Goal: Task Accomplishment & Management: Manage account settings

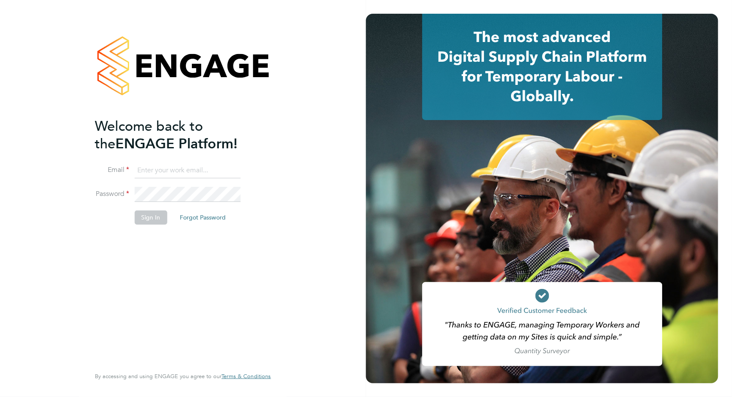
type input "[PERSON_NAME][EMAIL_ADDRESS][PERSON_NAME][DOMAIN_NAME]"
click at [146, 220] on button "Sign In" at bounding box center [150, 218] width 33 height 14
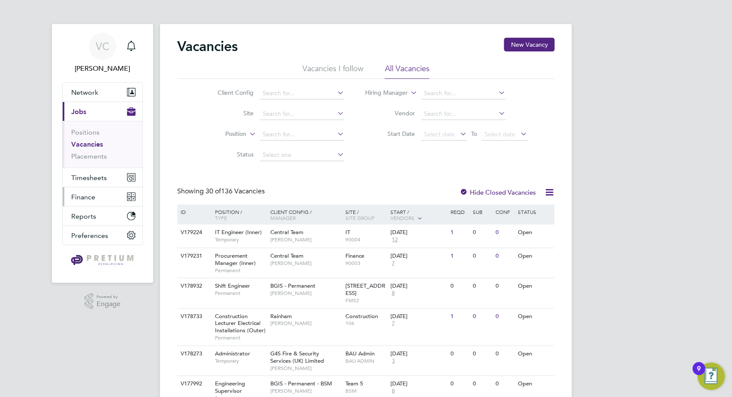
click at [98, 193] on button "Finance" at bounding box center [103, 196] width 80 height 19
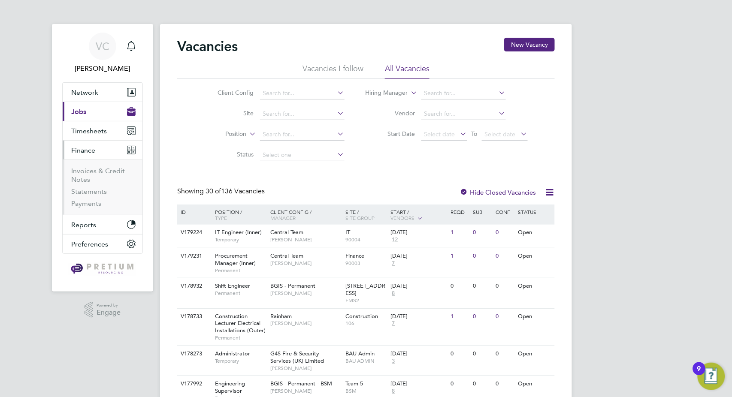
click at [96, 166] on ul "Invoices & Credit Notes Statements Payments" at bounding box center [103, 187] width 80 height 55
click at [91, 171] on link "Invoices & Credit Notes" at bounding box center [98, 175] width 54 height 17
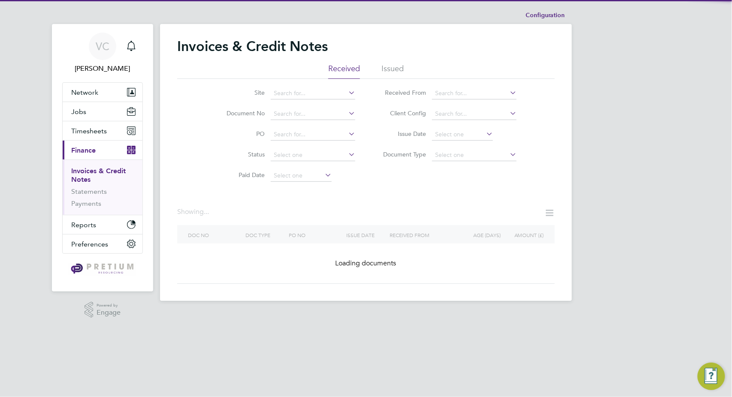
click at [398, 69] on li "Issued" at bounding box center [392, 70] width 22 height 15
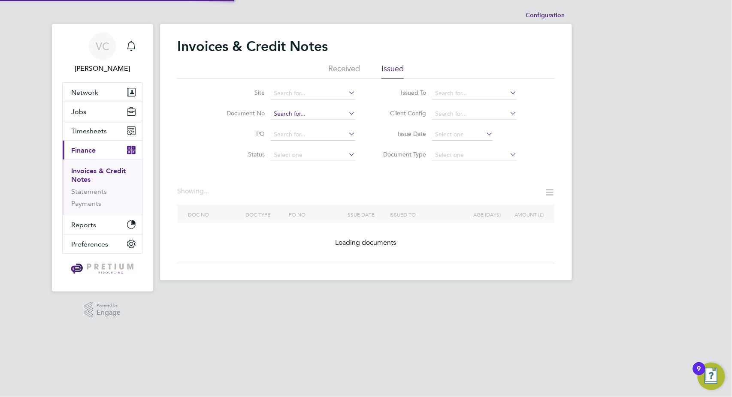
click at [295, 115] on input at bounding box center [313, 114] width 84 height 12
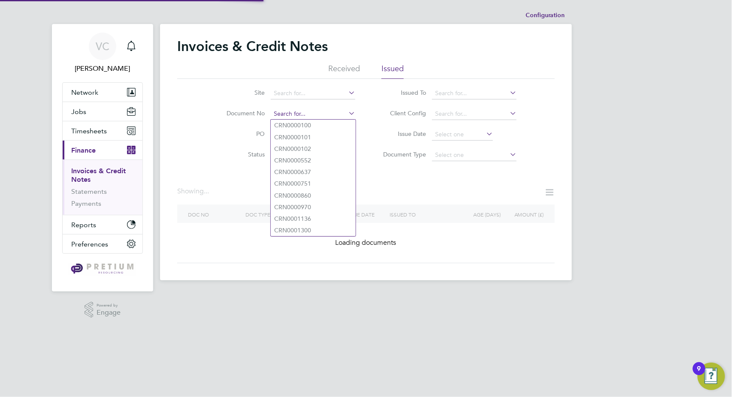
paste input "INV0070983"
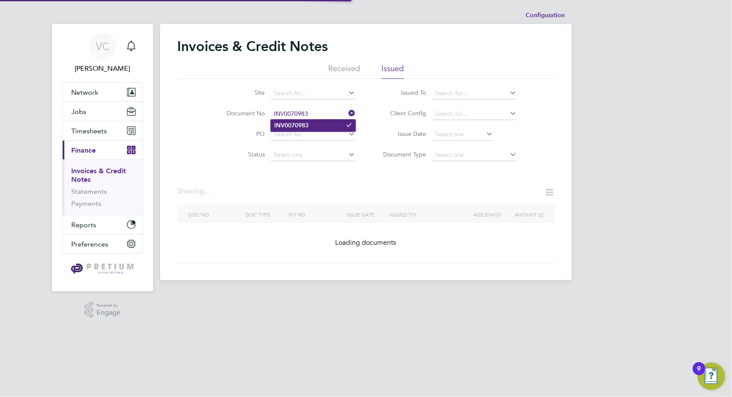
type input "INV0070983"
click at [303, 124] on b "INV0070983" at bounding box center [291, 125] width 34 height 7
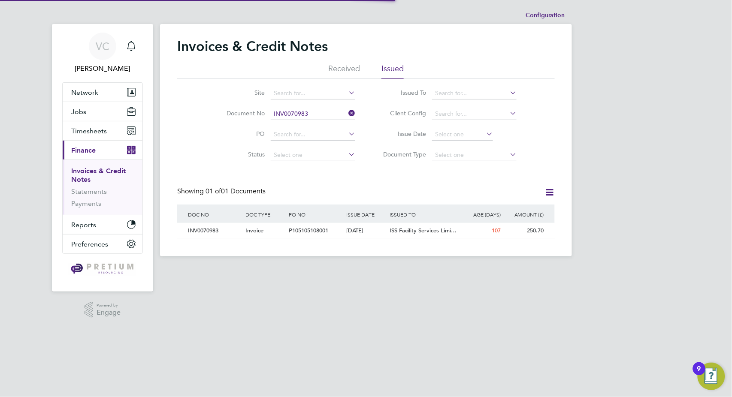
scroll to position [16, 72]
click at [385, 231] on div "11 Jun 2025" at bounding box center [365, 231] width 43 height 16
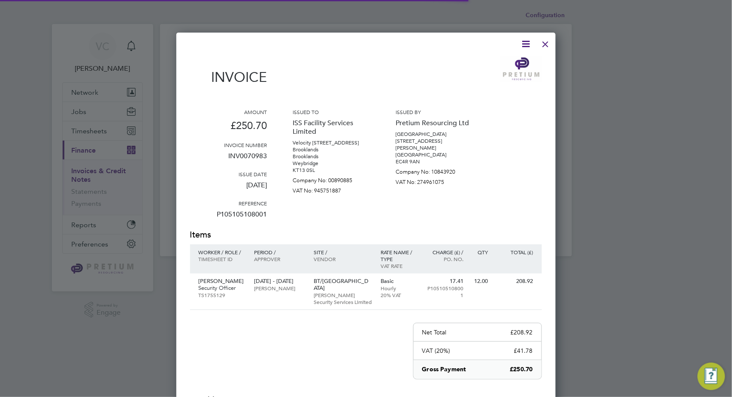
scroll to position [450, 380]
click at [528, 42] on icon at bounding box center [526, 44] width 11 height 11
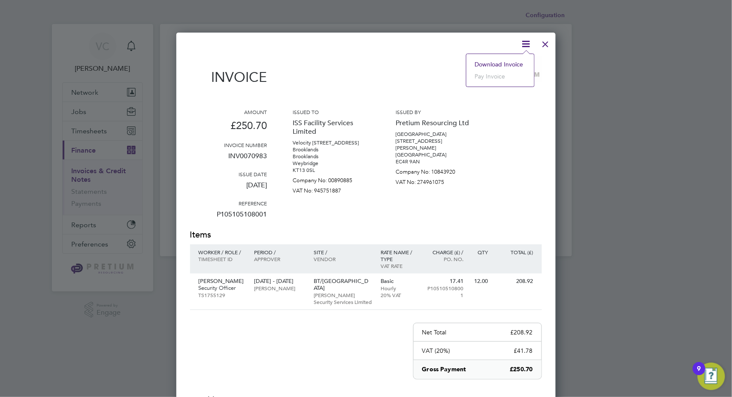
click at [503, 61] on li "Download Invoice" at bounding box center [500, 64] width 59 height 12
click at [341, 296] on p "Wills Security Services Limited" at bounding box center [343, 299] width 58 height 14
click at [546, 45] on div at bounding box center [545, 41] width 15 height 15
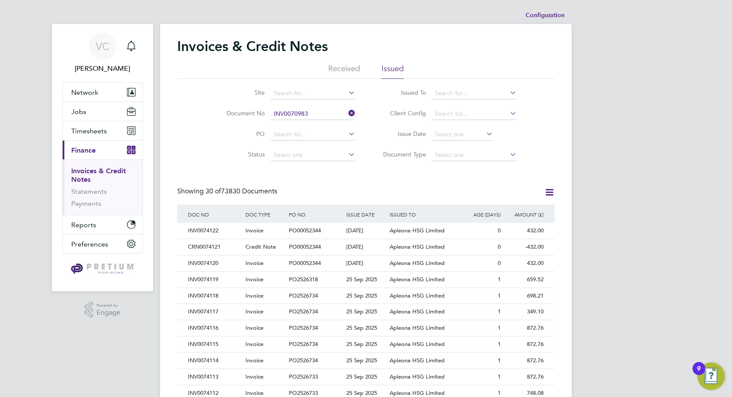
click at [75, 208] on ul "Invoices & Credit Notes Statements Payments" at bounding box center [103, 187] width 80 height 55
click at [81, 205] on link "Payments" at bounding box center [86, 203] width 30 height 8
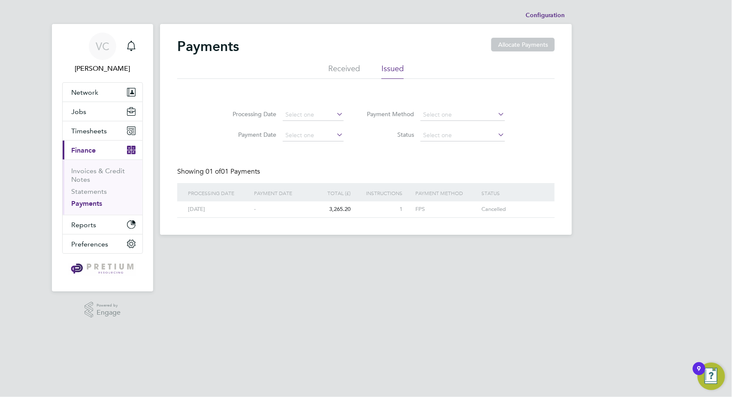
click at [338, 70] on li "Received" at bounding box center [344, 70] width 32 height 15
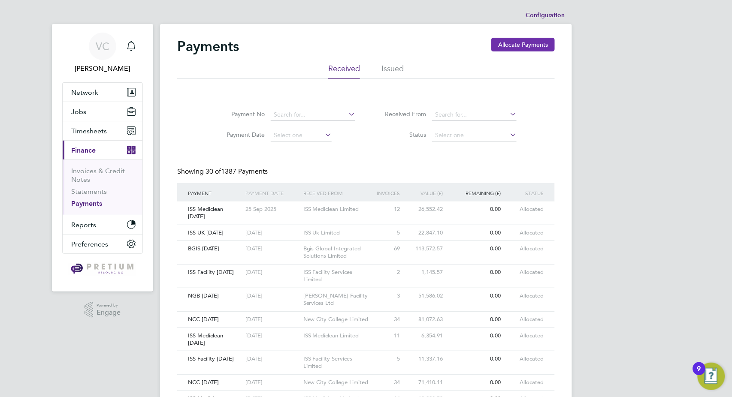
click at [522, 49] on button "Allocate Payments" at bounding box center [522, 45] width 63 height 14
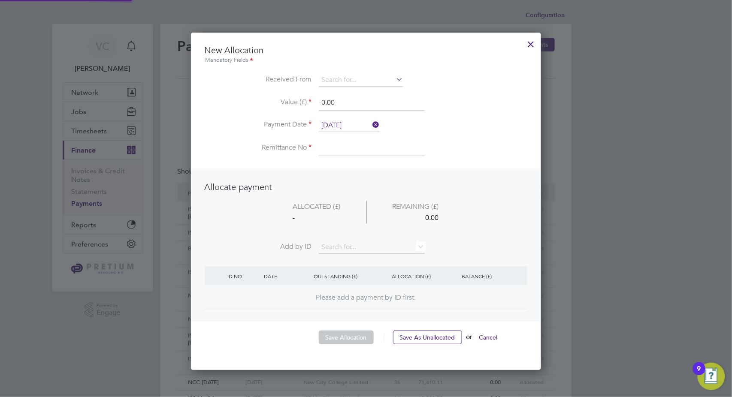
scroll to position [336, 350]
click at [328, 81] on input at bounding box center [361, 80] width 84 height 13
click at [351, 91] on li "ISS Fa cility Services Limited" at bounding box center [361, 92] width 85 height 12
type input "ISS Facility Services Limited"
drag, startPoint x: 367, startPoint y: 98, endPoint x: 255, endPoint y: 95, distance: 112.4
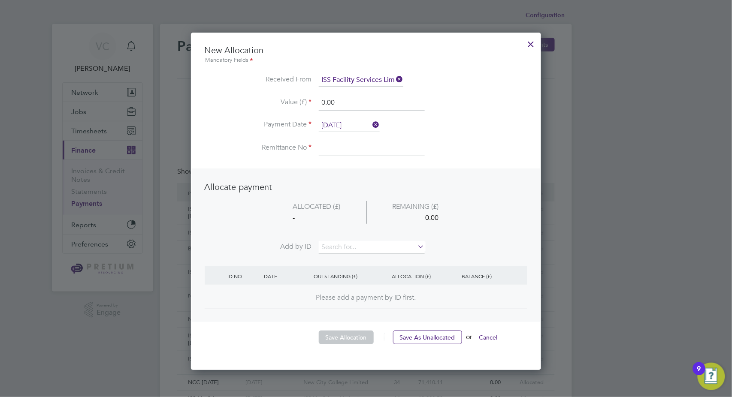
click at [255, 95] on li "Value (£) 0.00" at bounding box center [366, 107] width 323 height 24
type input "100149.08"
click at [344, 126] on input "26 Sep 2025" at bounding box center [349, 125] width 61 height 13
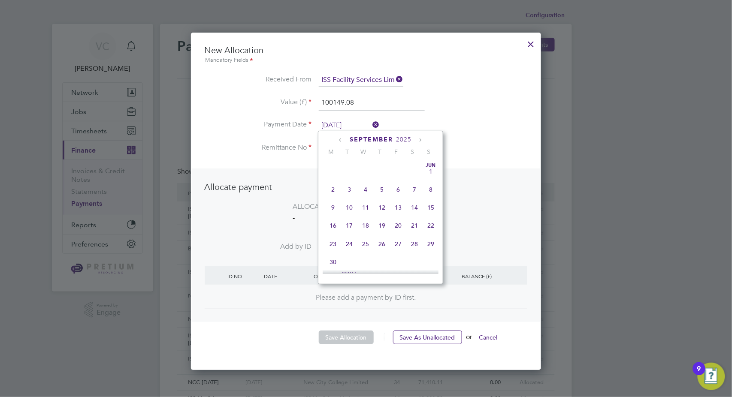
scroll to position [313, 0]
click at [334, 227] on span "29" at bounding box center [333, 221] width 16 height 16
type input "[DATE]"
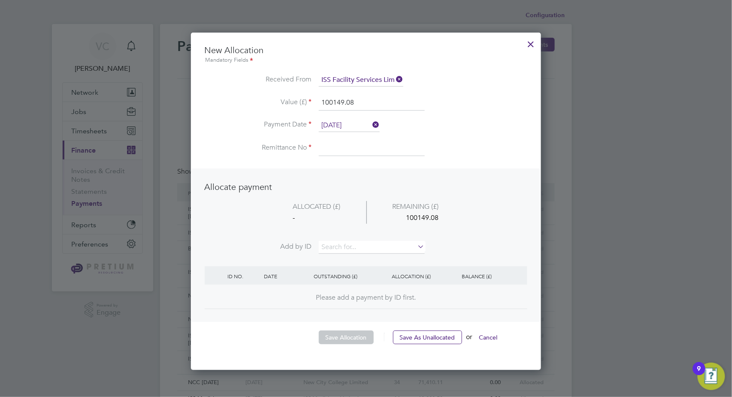
click at [342, 148] on input at bounding box center [372, 148] width 106 height 15
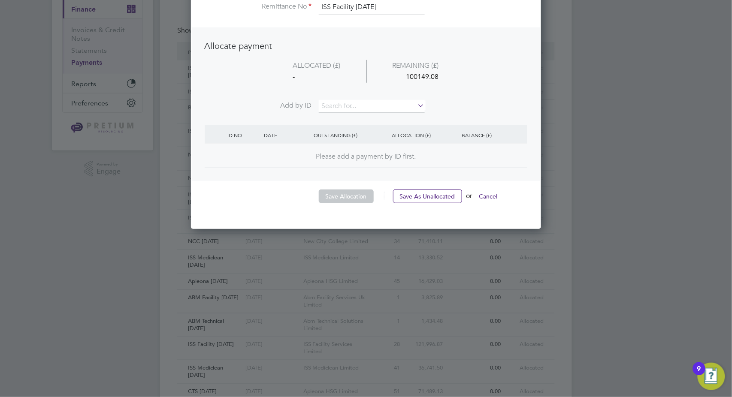
scroll to position [143, 0]
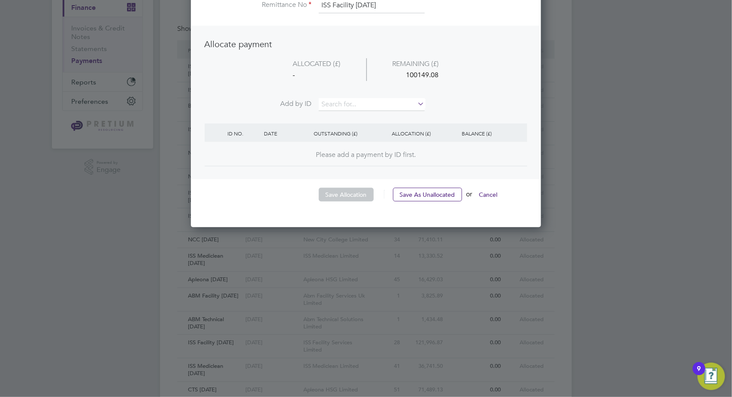
type input "ISS Facility [DATE]"
drag, startPoint x: 369, startPoint y: 91, endPoint x: 368, endPoint y: 96, distance: 4.9
click at [369, 92] on li "ALLOCATED (£) REMAINING (£) - 100149.08" at bounding box center [366, 78] width 323 height 40
click at [350, 103] on input at bounding box center [372, 104] width 106 height 13
type input "5"
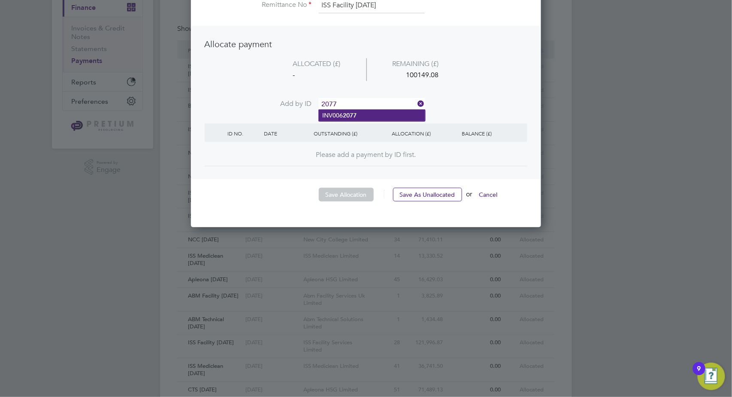
type input "2077"
click at [353, 113] on b "2077" at bounding box center [350, 115] width 14 height 7
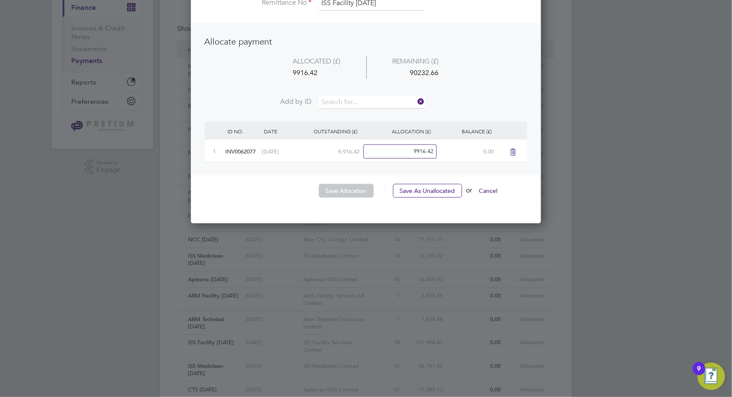
scroll to position [333, 350]
click at [359, 106] on input at bounding box center [372, 102] width 106 height 13
type input "2446"
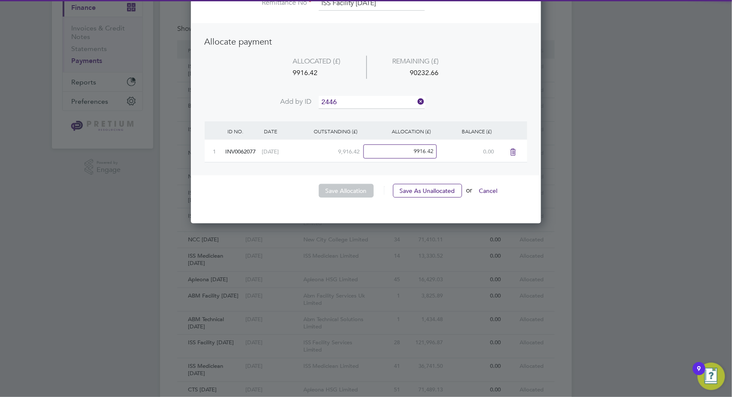
click at [354, 114] on b "2446" at bounding box center [350, 113] width 14 height 7
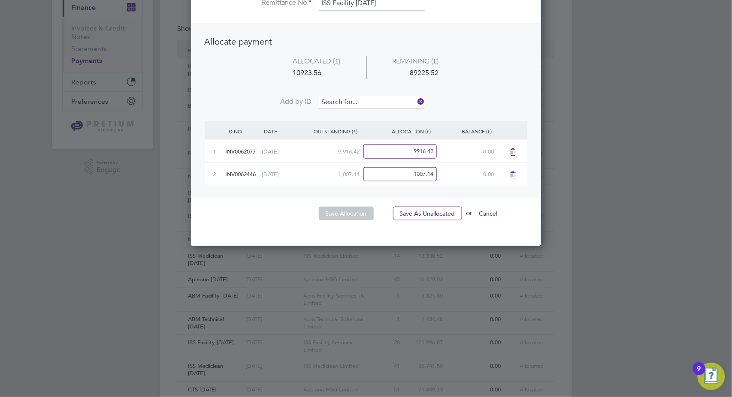
click at [366, 100] on input at bounding box center [372, 102] width 106 height 13
type input "2456"
click at [356, 115] on b "2456" at bounding box center [350, 113] width 14 height 7
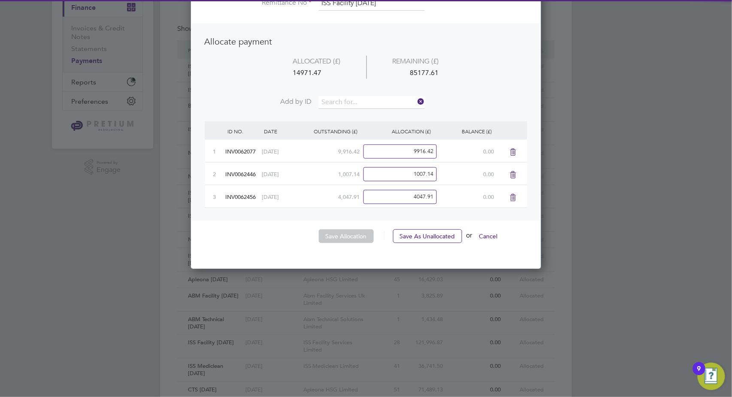
scroll to position [379, 350]
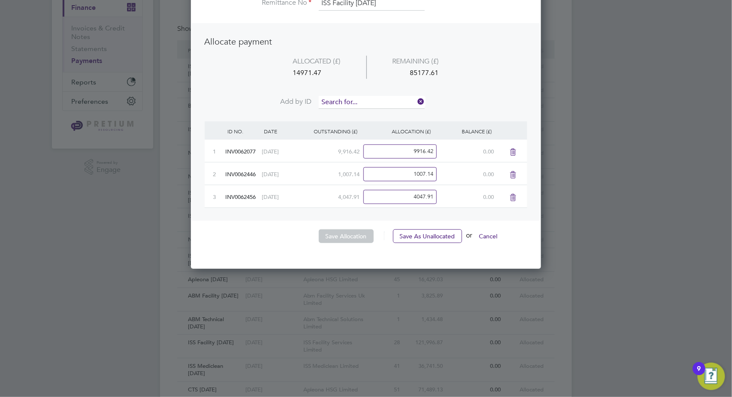
click at [363, 104] on input at bounding box center [372, 102] width 106 height 13
type input "2476"
click at [360, 118] on li "INV006 2476" at bounding box center [372, 114] width 106 height 12
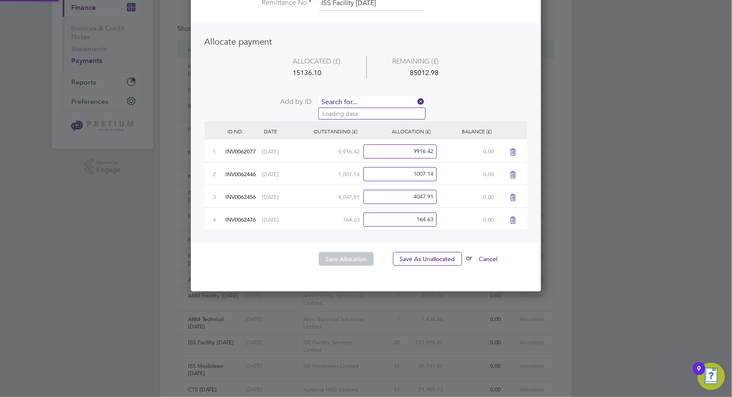
click at [365, 97] on input at bounding box center [372, 102] width 106 height 13
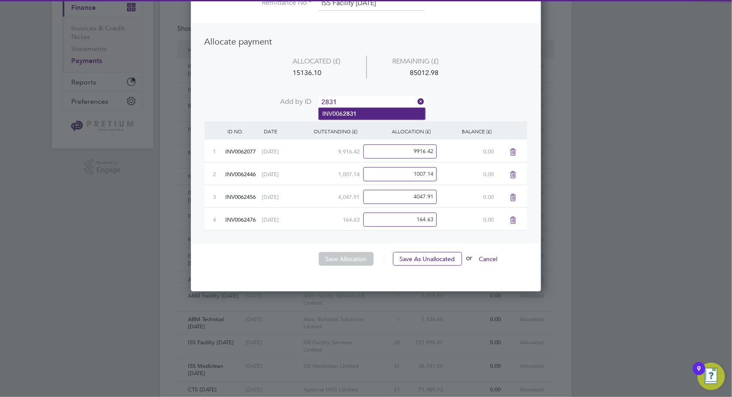
type input "2831"
click at [352, 112] on b "2831" at bounding box center [350, 113] width 14 height 7
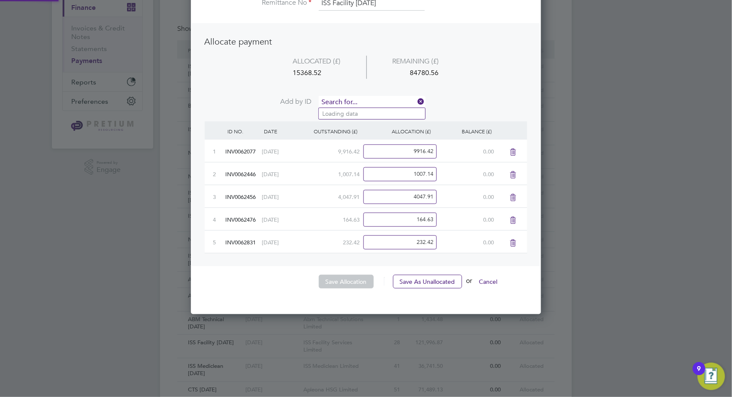
click at [359, 100] on input at bounding box center [372, 102] width 106 height 13
type input "3991"
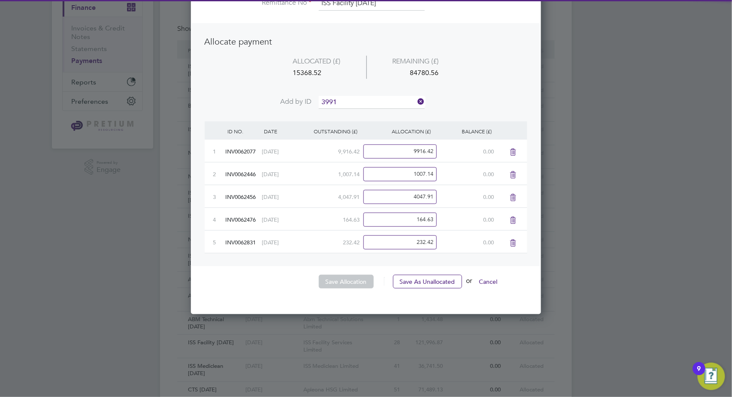
click at [356, 112] on b "3991" at bounding box center [350, 113] width 14 height 7
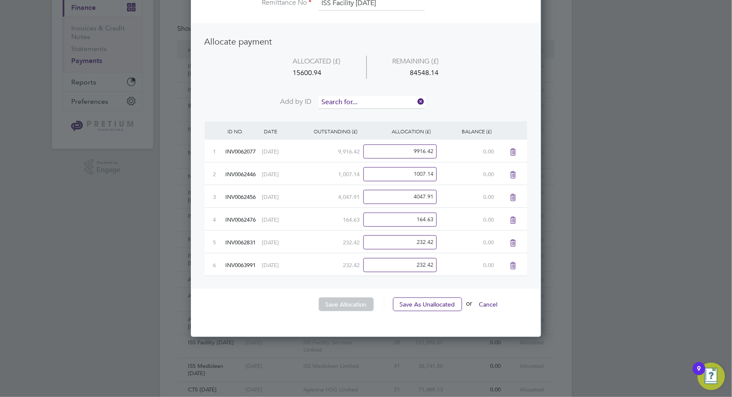
click at [356, 102] on input at bounding box center [372, 102] width 106 height 13
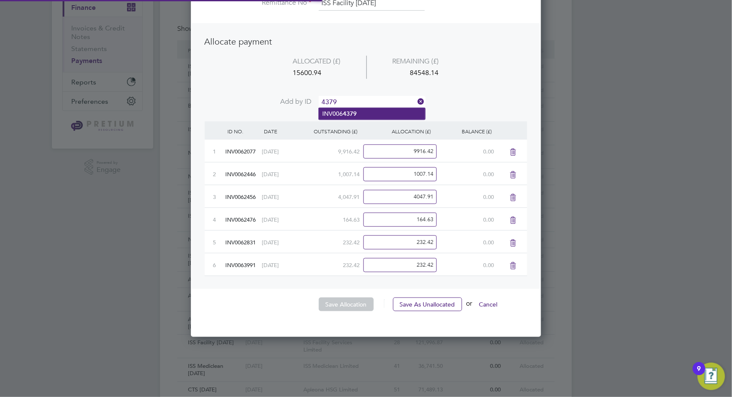
type input "4379"
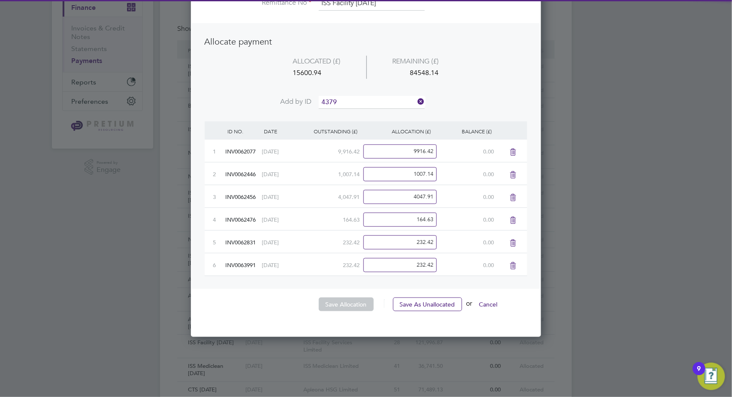
click at [358, 112] on li "INV006 4379" at bounding box center [372, 114] width 106 height 12
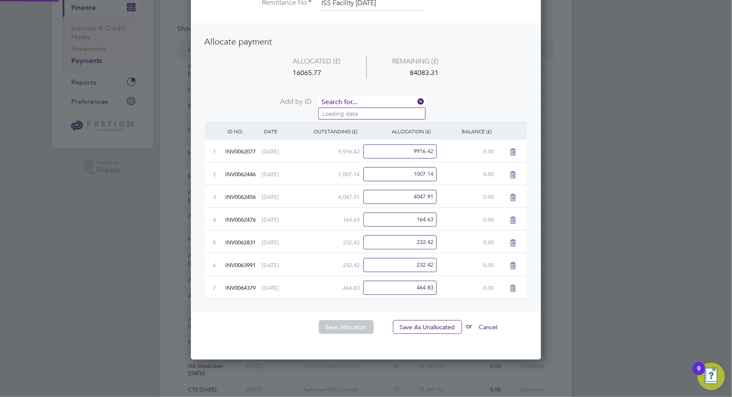
click at [364, 101] on input at bounding box center [372, 102] width 106 height 13
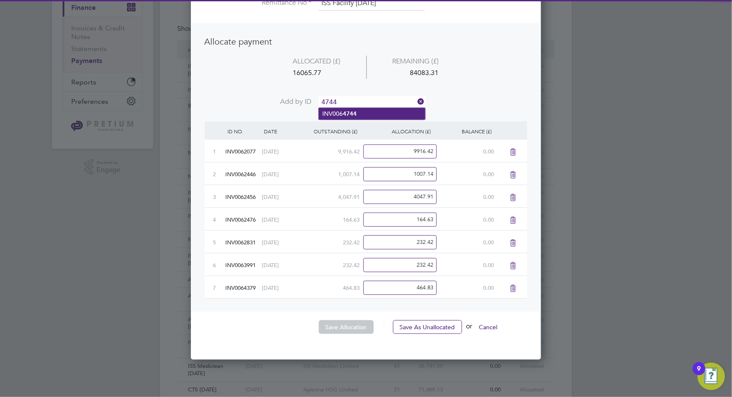
type input "4744"
click at [360, 110] on li "INV006 4744" at bounding box center [372, 114] width 106 height 12
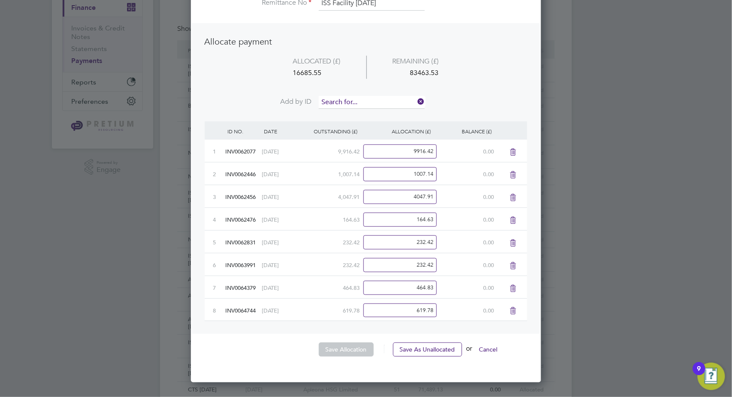
click at [369, 102] on input at bounding box center [372, 102] width 106 height 13
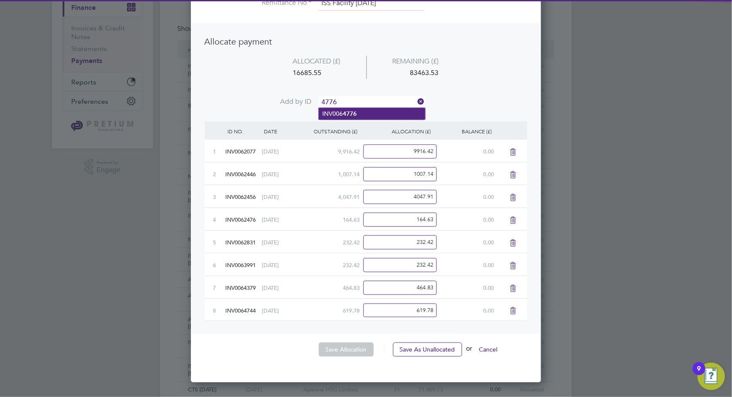
type input "4776"
click at [355, 113] on b "4776" at bounding box center [350, 113] width 14 height 7
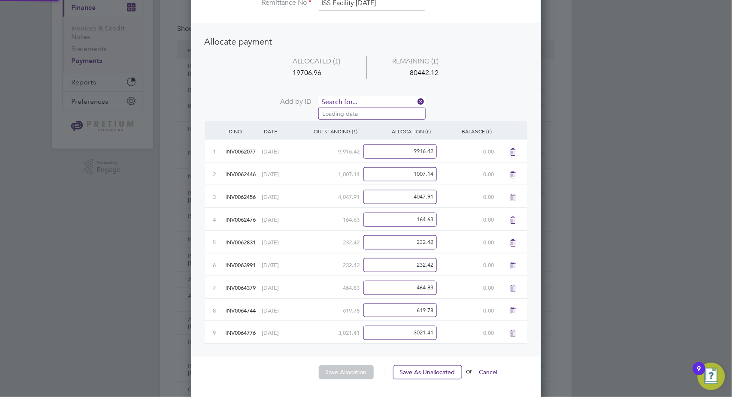
click at [364, 97] on input at bounding box center [372, 102] width 106 height 13
type input "5719"
click at [347, 113] on b "5719" at bounding box center [350, 113] width 14 height 7
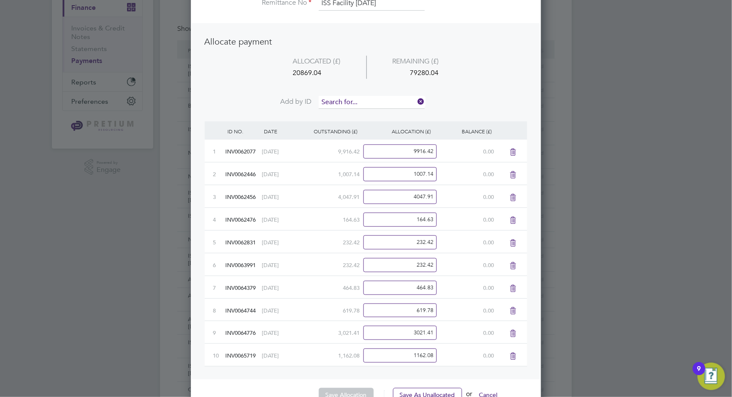
click at [352, 102] on input at bounding box center [372, 102] width 106 height 13
type input "5726"
click at [344, 112] on b "5726" at bounding box center [350, 113] width 14 height 7
click at [344, 100] on input at bounding box center [372, 102] width 106 height 13
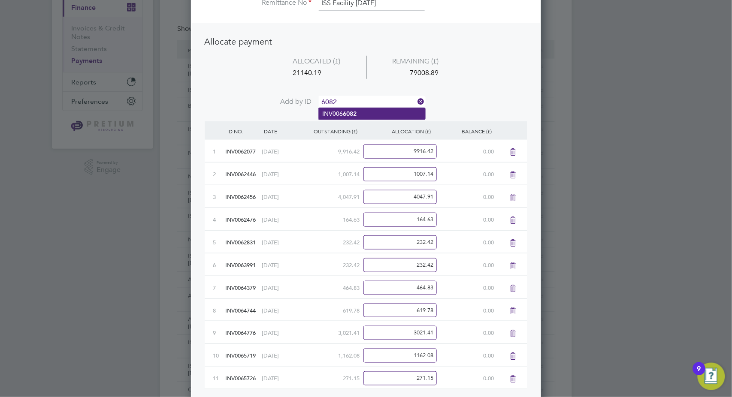
type input "6082"
click at [363, 113] on li "INV006 6082" at bounding box center [372, 114] width 106 height 12
click at [365, 103] on input at bounding box center [372, 102] width 106 height 13
type input "6083"
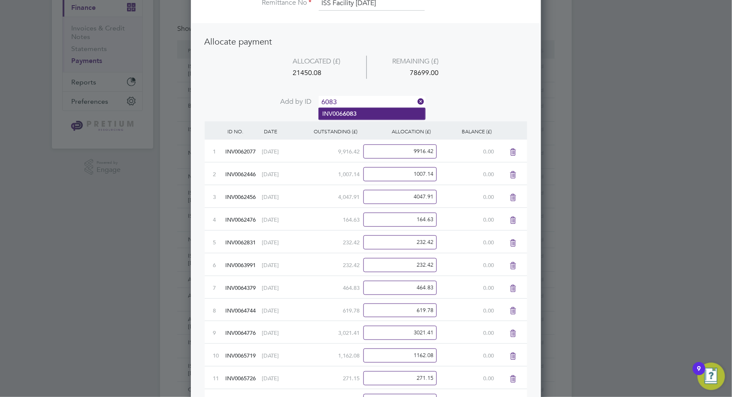
click at [357, 116] on li "INV006 6083" at bounding box center [372, 114] width 106 height 12
click at [360, 104] on input at bounding box center [372, 102] width 106 height 13
type input "6097"
click at [356, 115] on b "6097" at bounding box center [350, 113] width 14 height 7
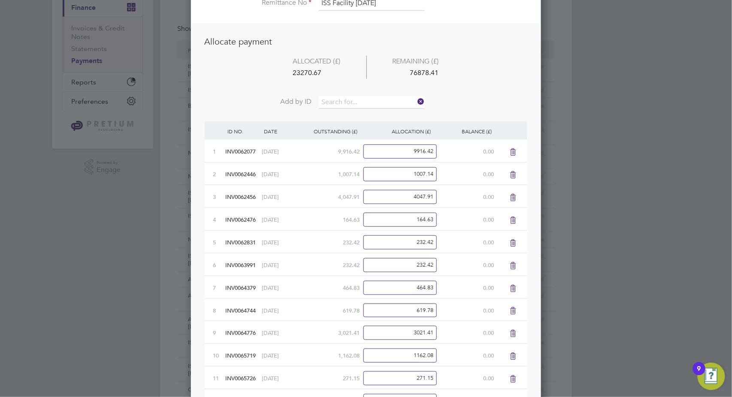
scroll to position [630, 350]
click at [362, 100] on input at bounding box center [372, 102] width 106 height 13
type input "6483"
click at [355, 111] on b "6483" at bounding box center [350, 113] width 14 height 7
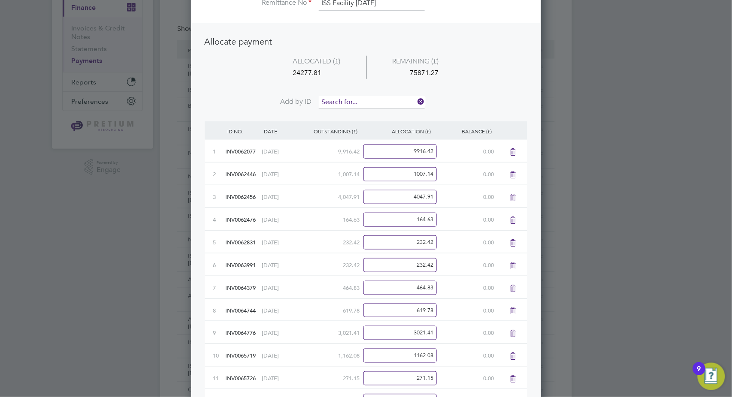
click at [358, 100] on input at bounding box center [372, 102] width 106 height 13
type input "6517"
click at [352, 112] on b "6517" at bounding box center [350, 113] width 14 height 7
click at [350, 102] on input at bounding box center [372, 102] width 106 height 13
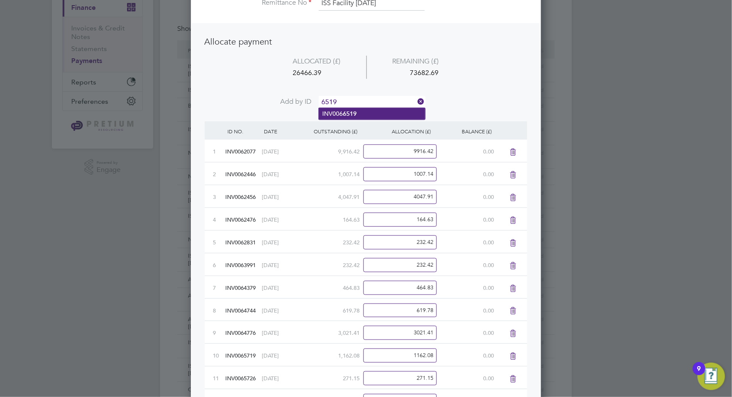
type input "6519"
click at [350, 113] on b "6519" at bounding box center [350, 113] width 14 height 7
click at [355, 101] on input at bounding box center [372, 102] width 106 height 13
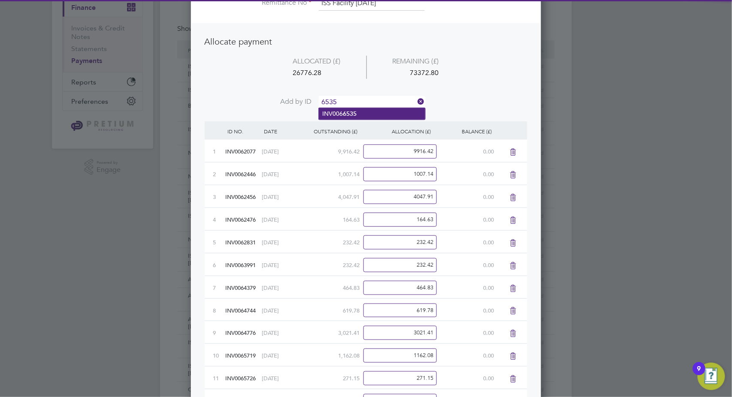
type input "6535"
click at [356, 115] on b "6535" at bounding box center [350, 113] width 14 height 7
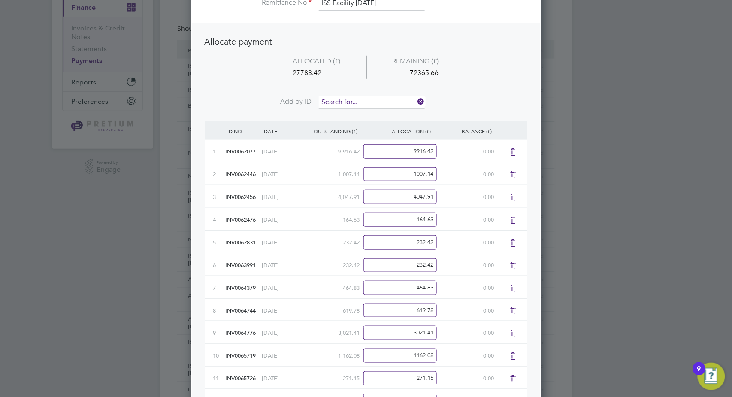
scroll to position [721, 350]
click at [357, 99] on input at bounding box center [372, 102] width 106 height 13
type input "7135"
click at [356, 109] on li "INV006 7135" at bounding box center [372, 114] width 106 height 12
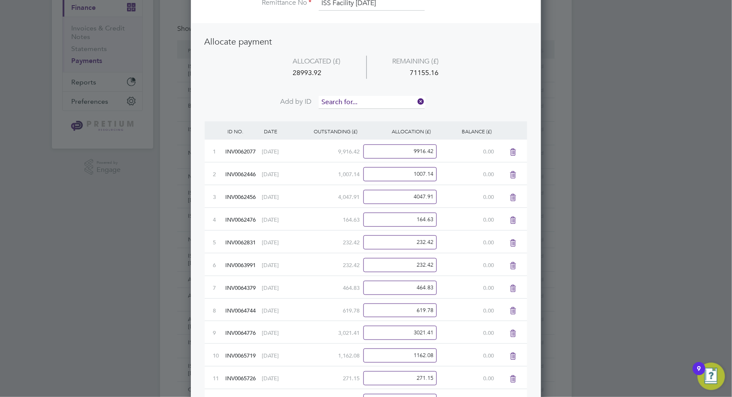
click at [357, 97] on input at bounding box center [372, 102] width 106 height 13
type input "7144"
click at [350, 115] on b "7144" at bounding box center [350, 113] width 14 height 7
click at [357, 104] on input at bounding box center [372, 102] width 106 height 13
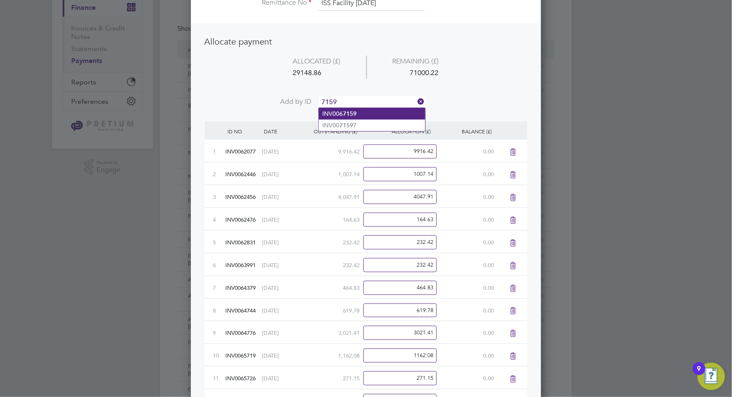
type input "7159"
click at [373, 110] on li "INV006 7159" at bounding box center [372, 114] width 106 height 12
click at [365, 100] on input at bounding box center [372, 102] width 106 height 13
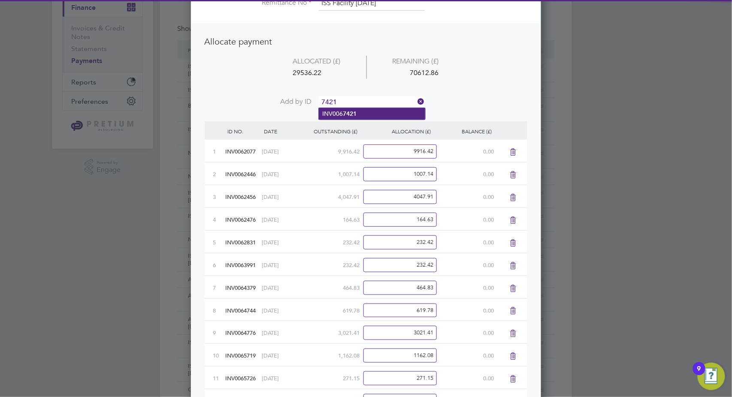
type input "7421"
click at [363, 109] on li "INV006 7421" at bounding box center [372, 114] width 106 height 12
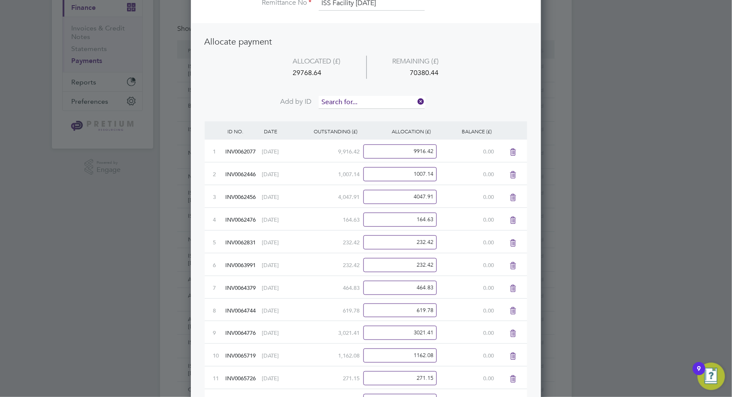
click at [365, 101] on input at bounding box center [372, 102] width 106 height 13
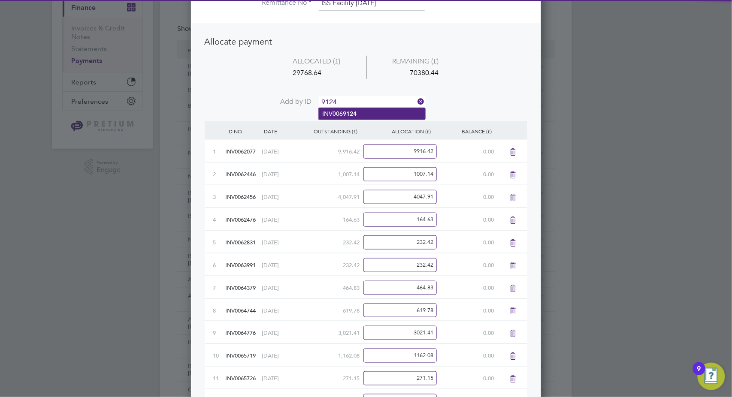
type input "9124"
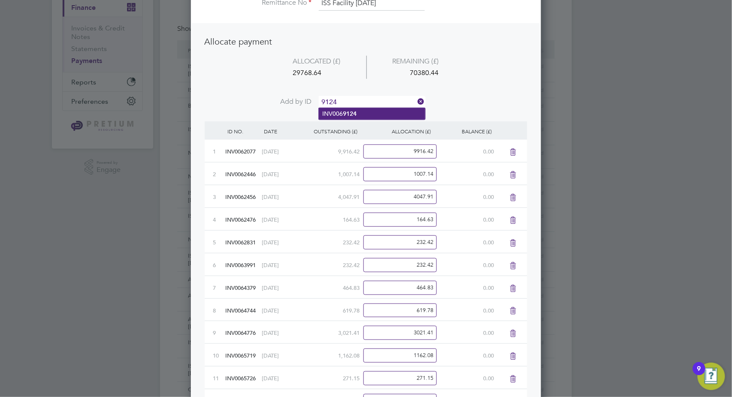
click at [351, 115] on b "9124" at bounding box center [350, 113] width 14 height 7
click at [356, 104] on input at bounding box center [372, 102] width 106 height 13
type input "9125"
click at [348, 115] on b "9125" at bounding box center [350, 113] width 14 height 7
click at [358, 100] on input at bounding box center [372, 102] width 106 height 13
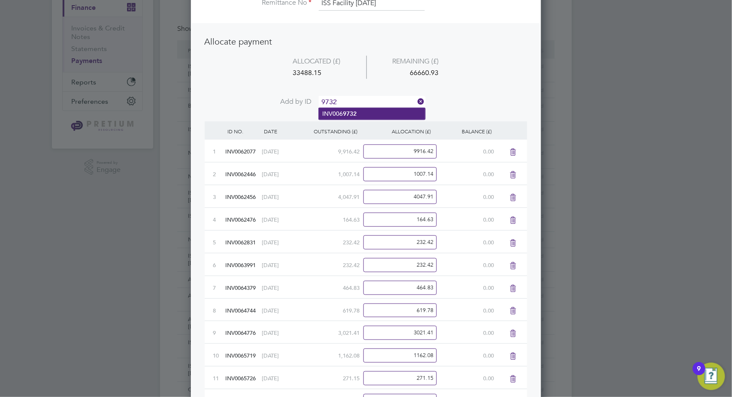
type input "9732"
click at [367, 113] on li "INV006 9732" at bounding box center [372, 114] width 106 height 12
click at [374, 104] on input at bounding box center [372, 102] width 106 height 13
type input "9748"
click at [374, 116] on li "INV006 9748" at bounding box center [372, 114] width 106 height 12
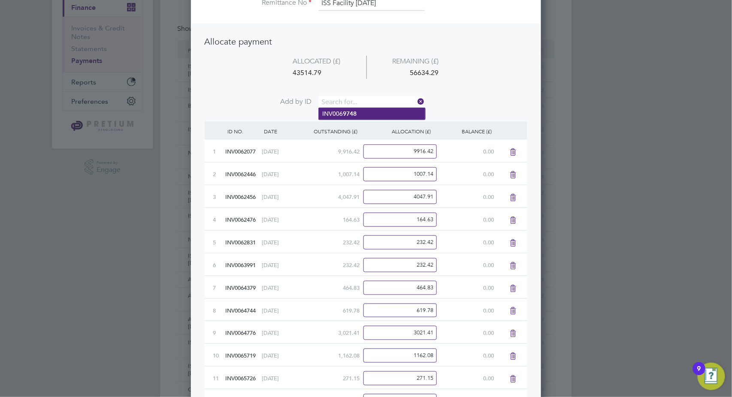
scroll to position [904, 350]
click at [374, 102] on input at bounding box center [372, 102] width 106 height 13
type input "9755"
click at [359, 114] on li "INV006 9755" at bounding box center [372, 114] width 106 height 12
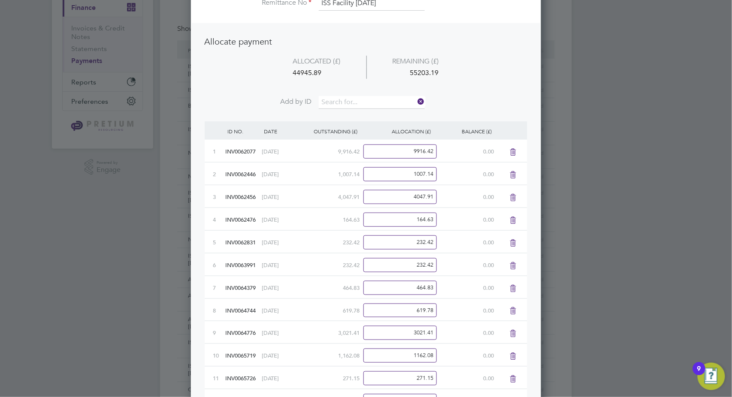
click at [359, 94] on li "ALLOCATED (£) REMAINING (£) 44945.89 55203.19" at bounding box center [366, 76] width 323 height 40
click at [352, 99] on input at bounding box center [372, 102] width 106 height 13
type input "0559"
click at [350, 113] on b "0559" at bounding box center [350, 113] width 14 height 7
click at [353, 103] on input at bounding box center [372, 102] width 106 height 13
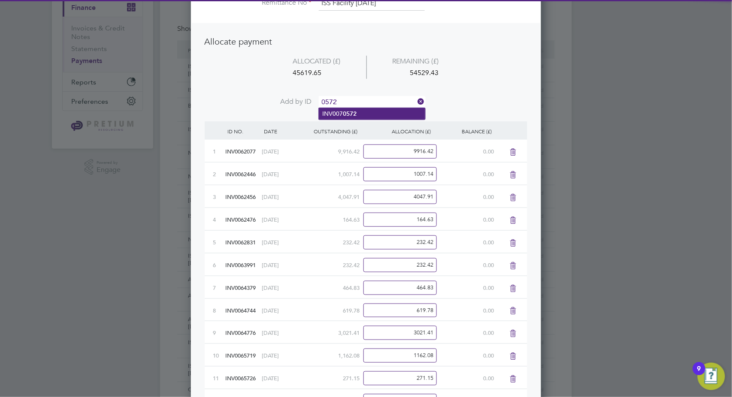
type input "0572"
click at [352, 112] on b "0572" at bounding box center [350, 113] width 14 height 7
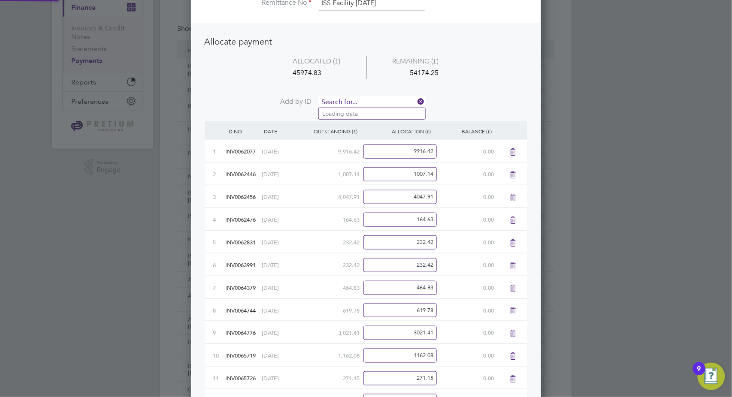
click at [351, 100] on input at bounding box center [372, 102] width 106 height 13
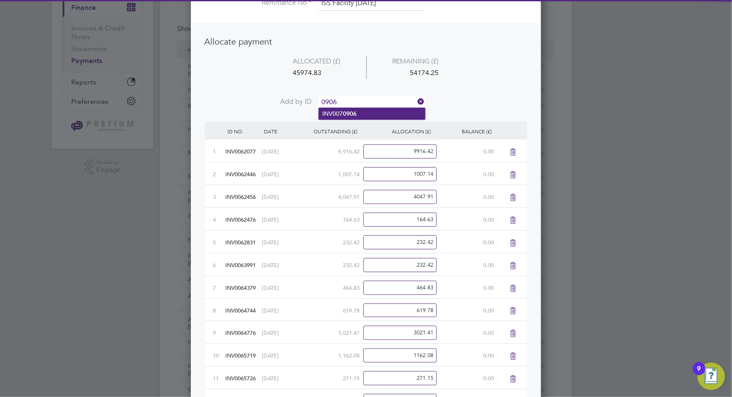
type input "0906"
click at [342, 112] on li "INV007 0906" at bounding box center [372, 114] width 106 height 12
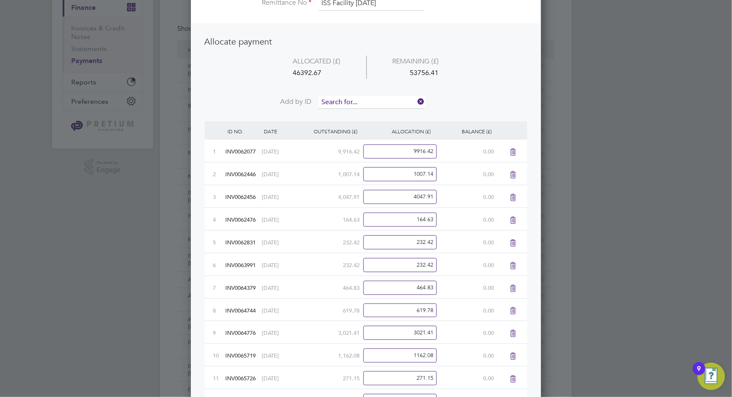
click at [349, 99] on input at bounding box center [372, 102] width 106 height 13
type input "0954"
click at [358, 110] on li "INV007 0954" at bounding box center [372, 114] width 106 height 12
click at [364, 96] on input at bounding box center [372, 102] width 106 height 13
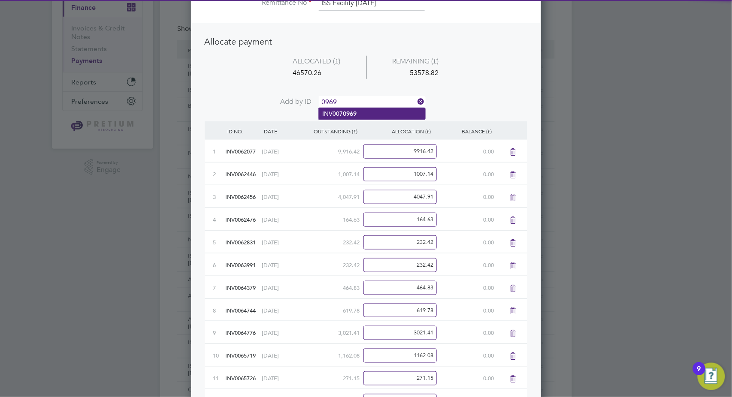
type input "0969"
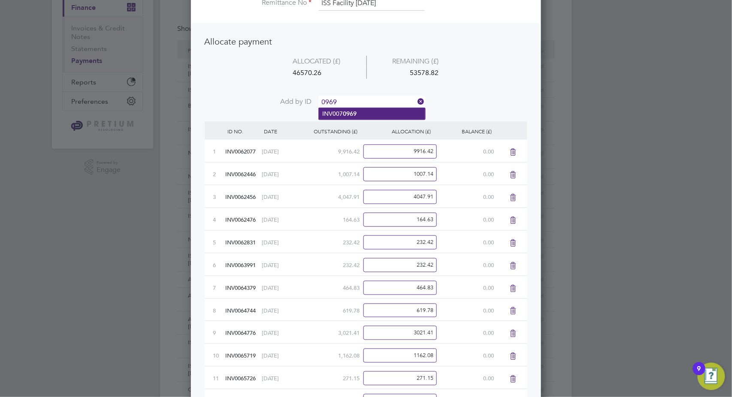
click at [359, 113] on li "INV007 0969" at bounding box center [372, 114] width 106 height 12
click at [361, 100] on input at bounding box center [372, 102] width 106 height 13
type input "1228"
click at [359, 117] on li "INV007 1228" at bounding box center [372, 114] width 106 height 12
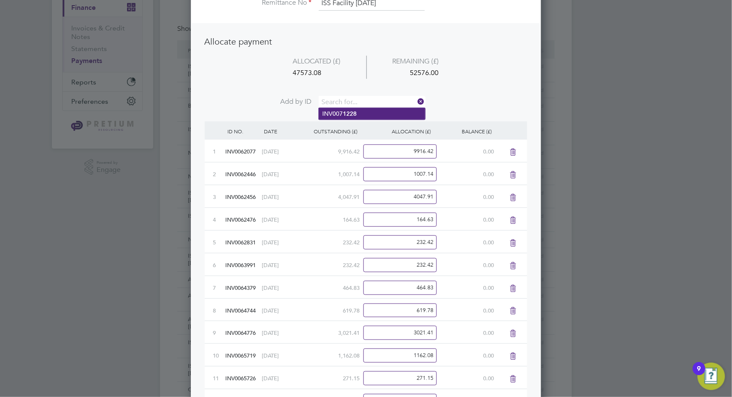
scroll to position [1064, 350]
click at [364, 98] on input at bounding box center [372, 102] width 106 height 13
type input "2008"
click at [356, 114] on b "2008" at bounding box center [350, 113] width 14 height 7
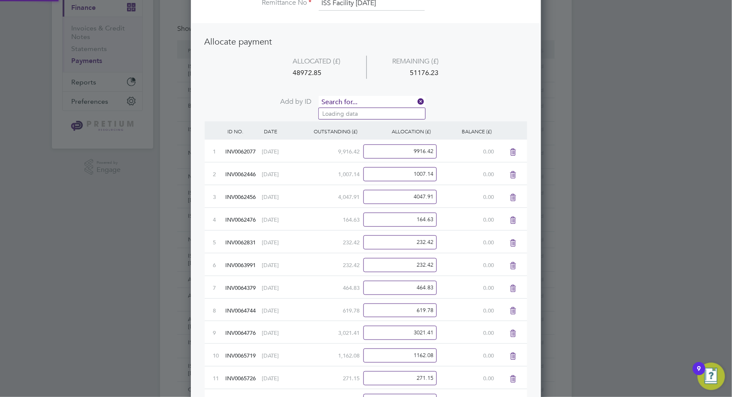
click at [356, 100] on input at bounding box center [372, 102] width 106 height 13
type input "2491"
click at [339, 115] on li "INV007 2491" at bounding box center [372, 114] width 106 height 12
click at [349, 97] on input at bounding box center [372, 102] width 106 height 13
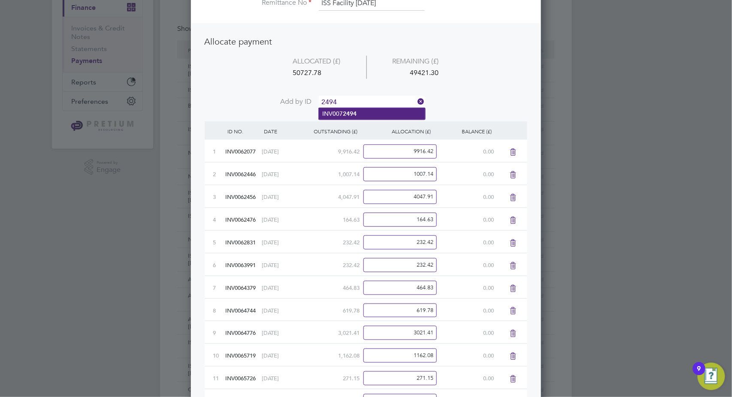
type input "2494"
click at [350, 112] on b "2494" at bounding box center [350, 113] width 14 height 7
click at [355, 101] on input at bounding box center [372, 102] width 106 height 13
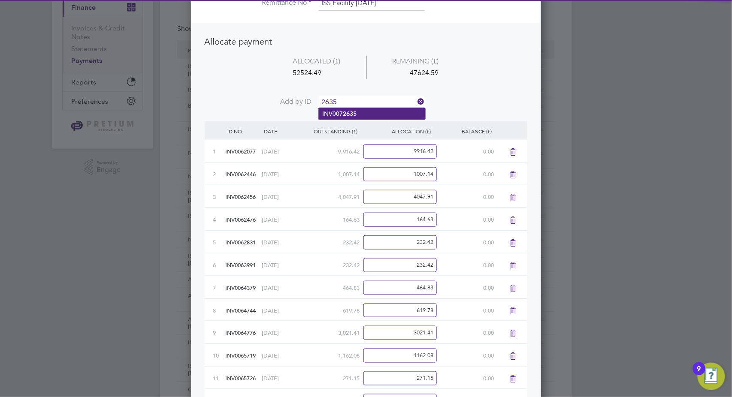
type input "2635"
click at [348, 115] on b "2635" at bounding box center [350, 113] width 14 height 7
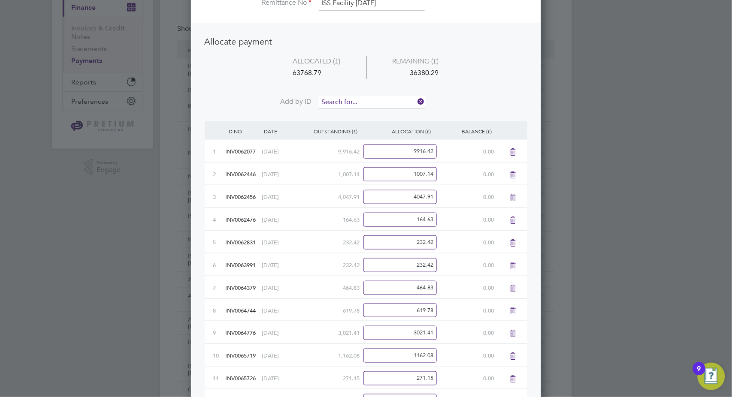
scroll to position [1155, 350]
click at [364, 98] on input at bounding box center [372, 102] width 106 height 13
type input "2642"
click at [366, 113] on li "INV007 2642" at bounding box center [372, 114] width 106 height 12
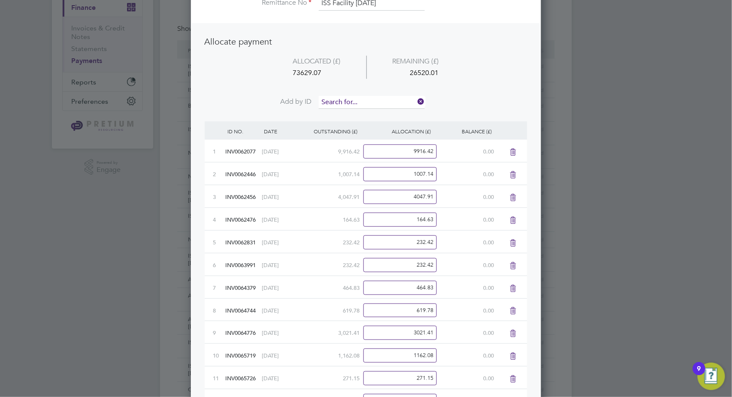
click at [367, 100] on input at bounding box center [372, 102] width 106 height 13
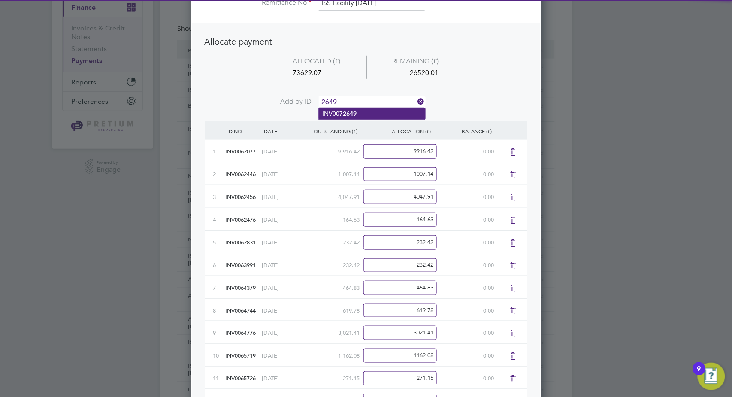
type input "2649"
click at [351, 112] on b "2649" at bounding box center [350, 113] width 14 height 7
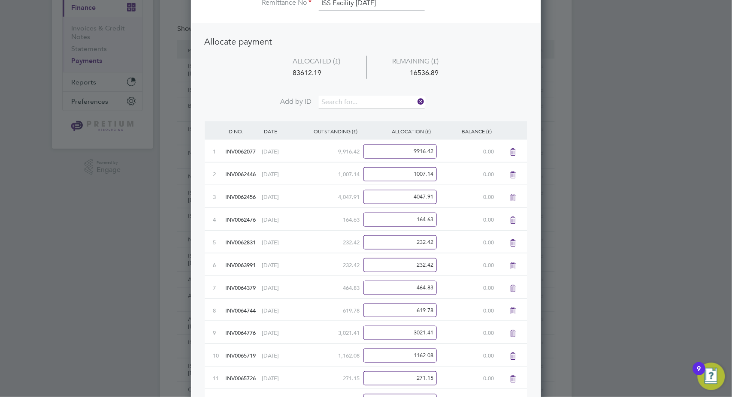
scroll to position [1201, 350]
click at [364, 99] on input at bounding box center [372, 102] width 106 height 13
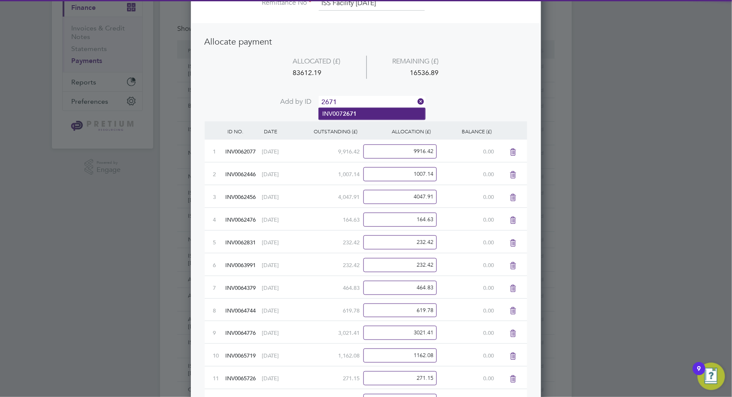
type input "2671"
click at [353, 112] on b "2671" at bounding box center [350, 113] width 14 height 7
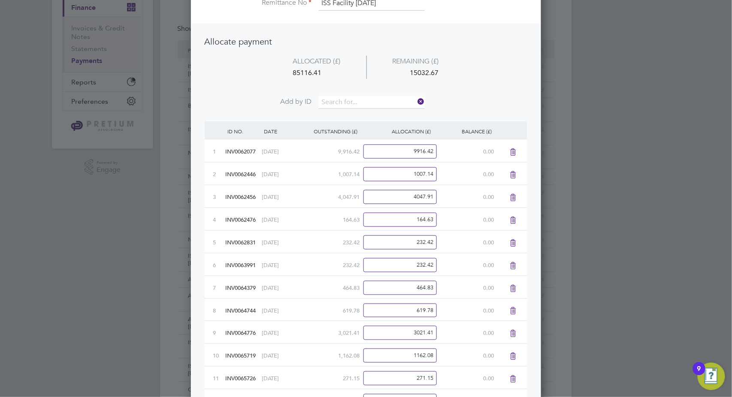
scroll to position [1224, 350]
click at [363, 100] on input at bounding box center [372, 102] width 106 height 13
type input "3167"
click at [353, 115] on b "3167" at bounding box center [350, 113] width 14 height 7
click at [357, 103] on input at bounding box center [372, 102] width 106 height 13
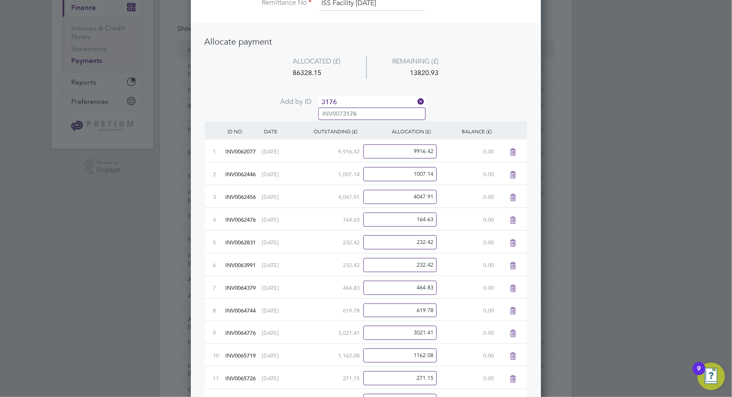
click at [348, 107] on input "3176" at bounding box center [372, 102] width 106 height 13
type input "3176"
click at [359, 112] on li "INV007 3176" at bounding box center [372, 114] width 106 height 12
click at [362, 101] on input at bounding box center [372, 102] width 106 height 13
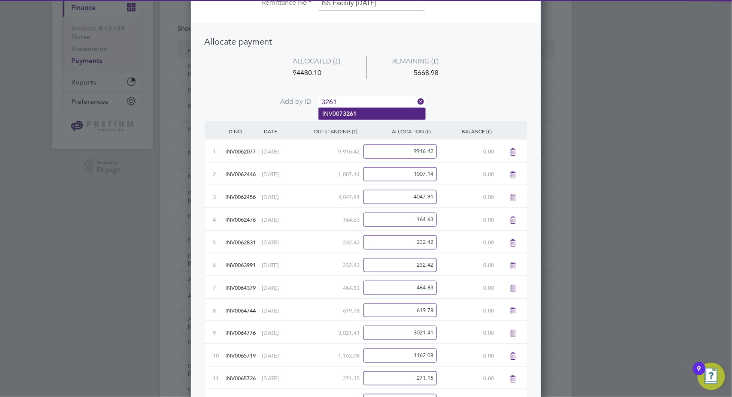
type input "3261"
click at [354, 115] on b "3261" at bounding box center [350, 113] width 14 height 7
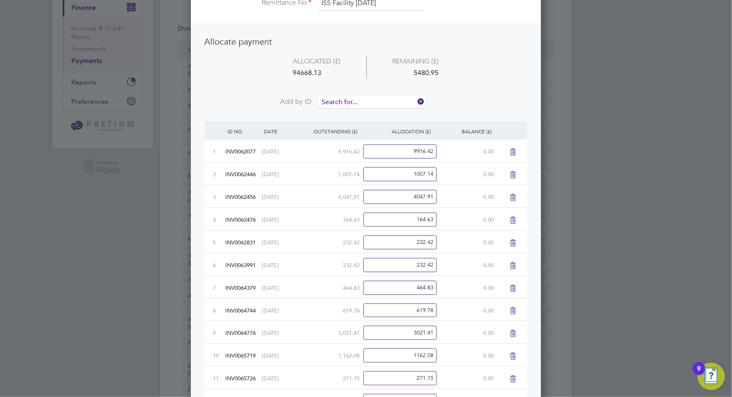
click at [362, 99] on input at bounding box center [372, 102] width 106 height 13
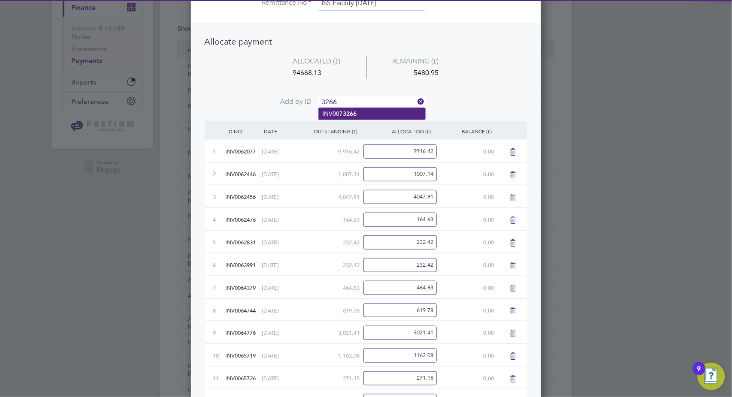
type input "3266"
click at [371, 114] on li "INV007 3266" at bounding box center [372, 114] width 106 height 12
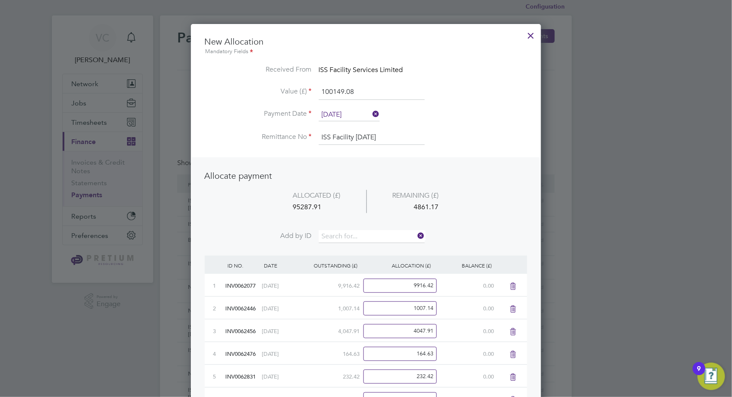
scroll to position [0, 0]
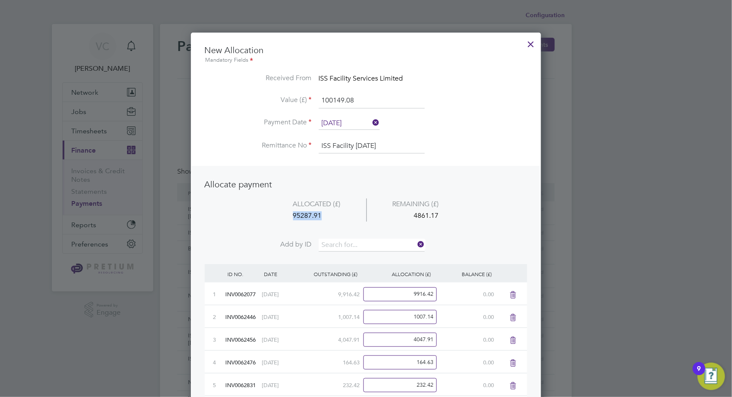
drag, startPoint x: 324, startPoint y: 214, endPoint x: 284, endPoint y: 214, distance: 39.9
click at [284, 214] on div "95287.91" at bounding box center [316, 216] width 99 height 12
copy div "95287.91"
click at [347, 106] on input "100149.08" at bounding box center [372, 100] width 106 height 15
drag, startPoint x: 365, startPoint y: 102, endPoint x: 285, endPoint y: 96, distance: 79.6
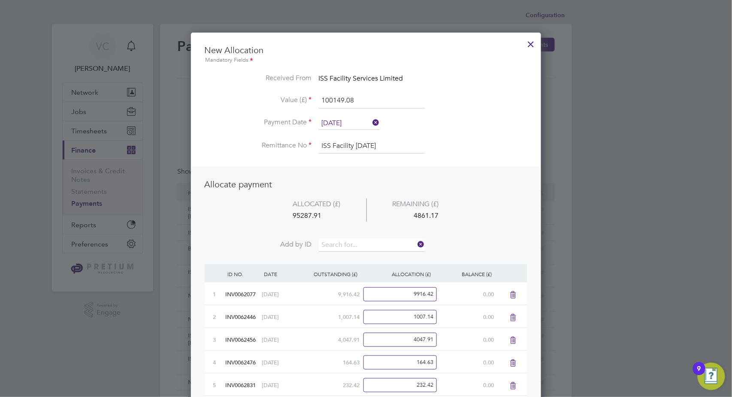
click at [285, 96] on li "Value (£) 100149.08" at bounding box center [366, 105] width 323 height 24
paste input "95287.91"
type input "95287.91"
click at [492, 267] on div "BALANCE (£)" at bounding box center [463, 274] width 61 height 20
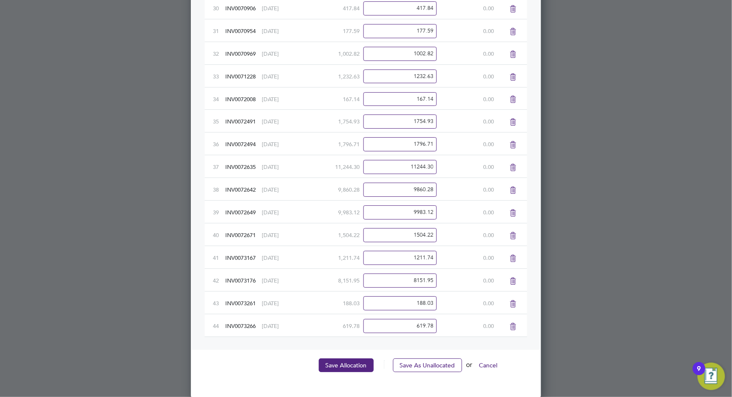
scroll to position [950, 0]
click at [347, 362] on button "Save Allocation" at bounding box center [346, 365] width 55 height 14
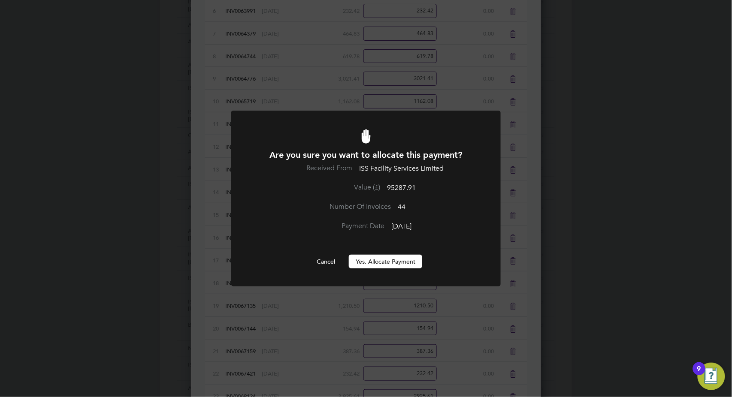
click at [375, 263] on button "Yes, Allocate Payment" at bounding box center [385, 262] width 73 height 14
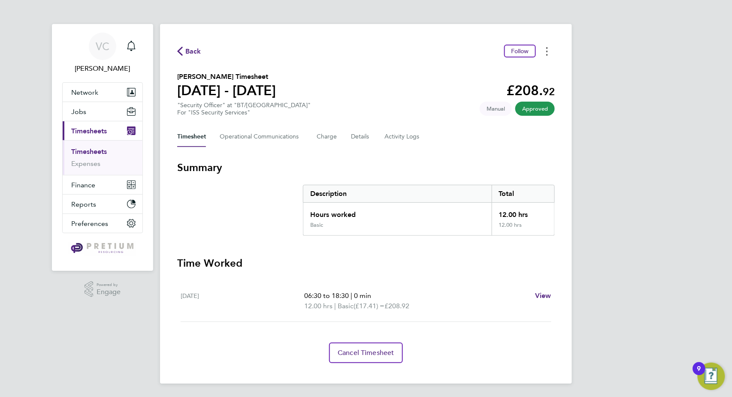
click at [548, 53] on button "Timesheets Menu" at bounding box center [546, 51] width 15 height 13
click at [514, 72] on link "Download timesheet" at bounding box center [503, 70] width 103 height 17
click at [265, 132] on Communications-tab "Operational Communications" at bounding box center [261, 137] width 83 height 21
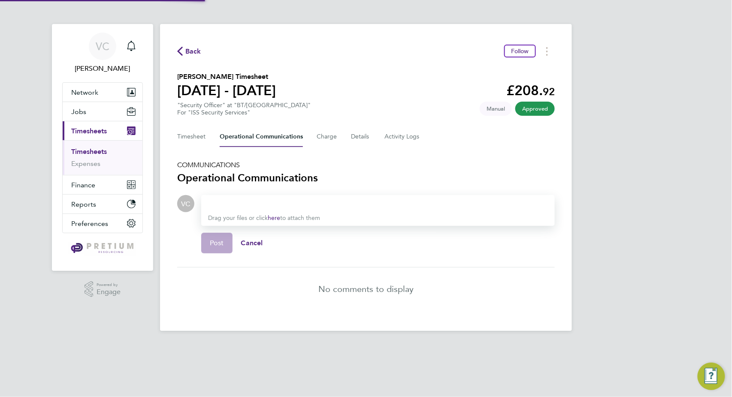
click at [315, 133] on div "Timesheet Operational Communications Charge Details Activity Logs" at bounding box center [365, 137] width 377 height 21
click at [335, 140] on button "Charge" at bounding box center [327, 137] width 21 height 21
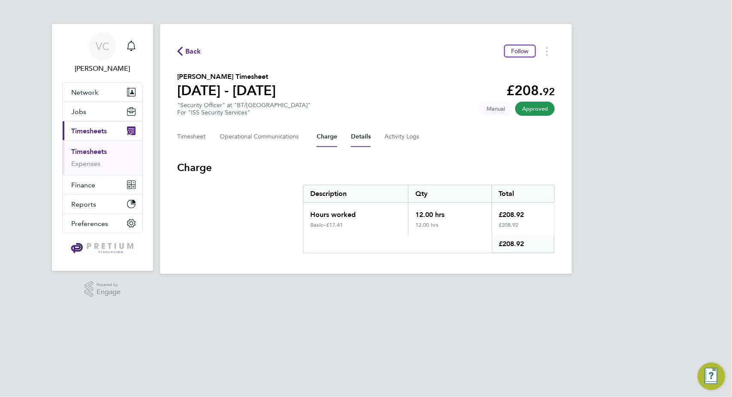
click at [364, 138] on button "Details" at bounding box center [361, 137] width 20 height 21
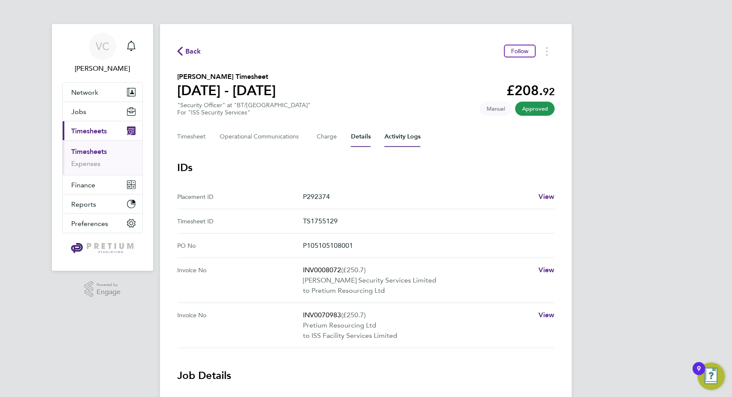
click at [402, 134] on Logs-tab "Activity Logs" at bounding box center [402, 137] width 36 height 21
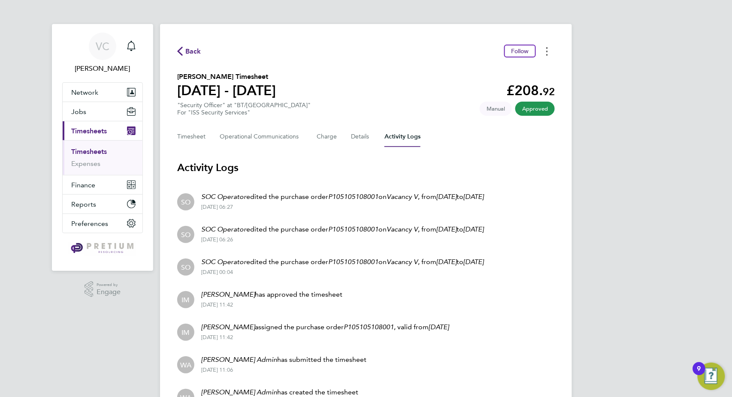
click at [550, 48] on button "Timesheets Menu" at bounding box center [546, 51] width 15 height 13
click at [510, 69] on link "Download timesheet" at bounding box center [503, 70] width 103 height 17
click at [396, 72] on section "Samiyah Mushtaq's Timesheet 02 - 08 Jun 2025 £208. 92 "Security Officer" at "BT…" at bounding box center [365, 94] width 377 height 45
click at [201, 141] on button "Timesheet" at bounding box center [191, 137] width 29 height 21
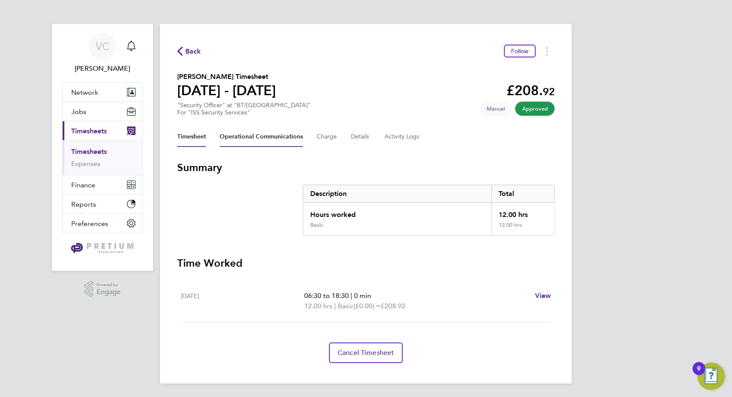
click at [272, 141] on Communications-tab "Operational Communications" at bounding box center [261, 137] width 83 height 21
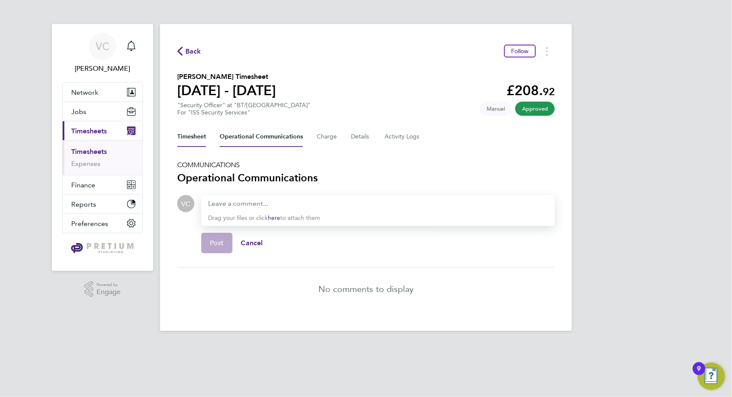
click at [205, 139] on button "Timesheet" at bounding box center [191, 137] width 29 height 21
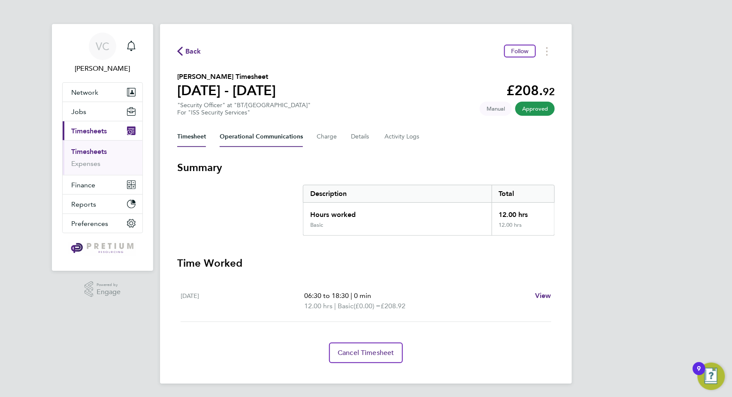
click at [268, 136] on Communications-tab "Operational Communications" at bounding box center [261, 137] width 83 height 21
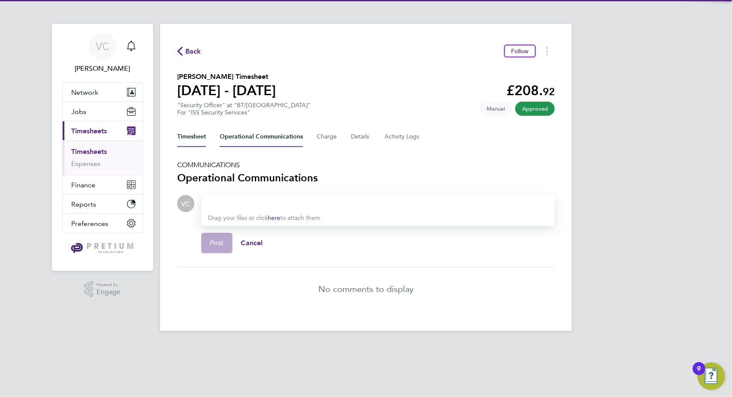
click at [201, 139] on button "Timesheet" at bounding box center [191, 137] width 29 height 21
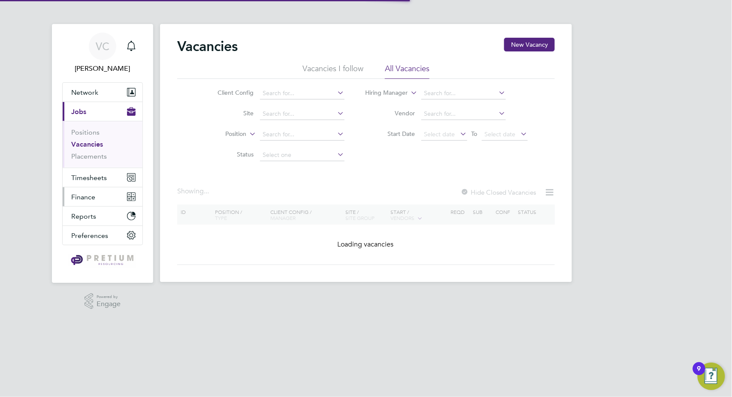
click at [80, 196] on span "Finance" at bounding box center [83, 197] width 24 height 8
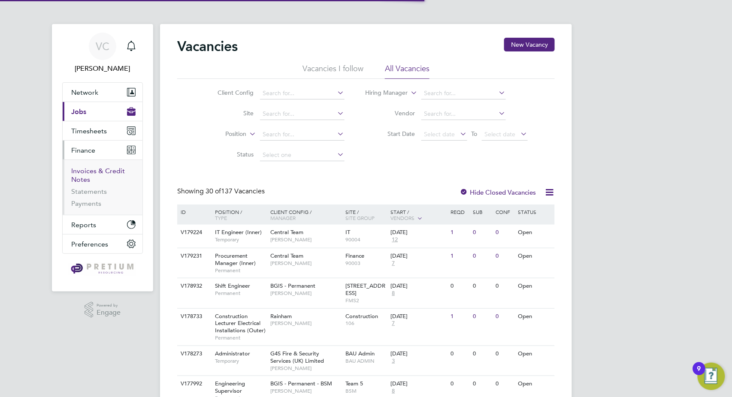
click at [113, 172] on link "Invoices & Credit Notes" at bounding box center [98, 175] width 54 height 17
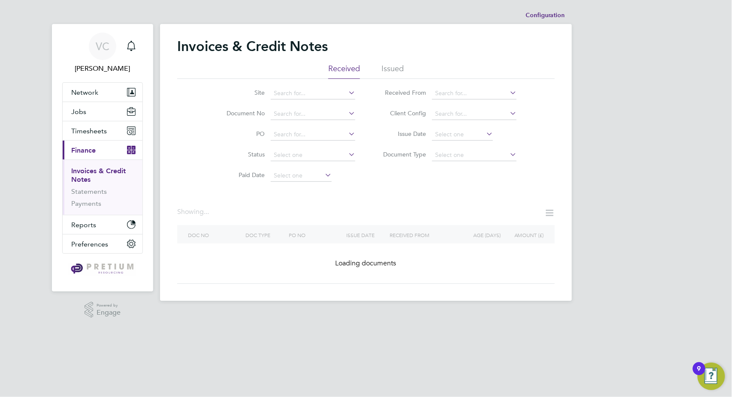
click at [398, 66] on li "Issued" at bounding box center [392, 70] width 22 height 15
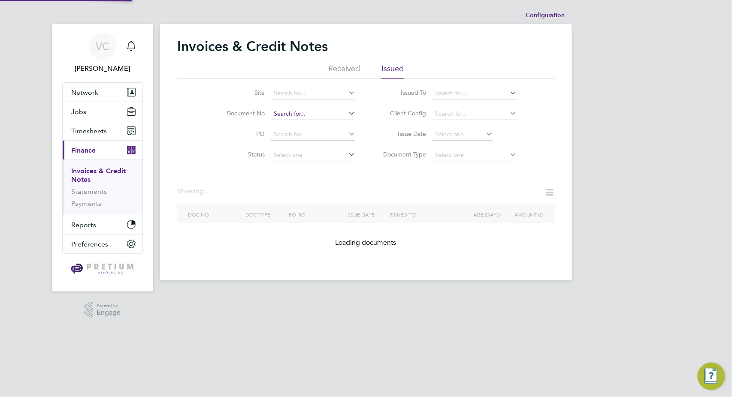
click at [289, 113] on input at bounding box center [313, 114] width 84 height 12
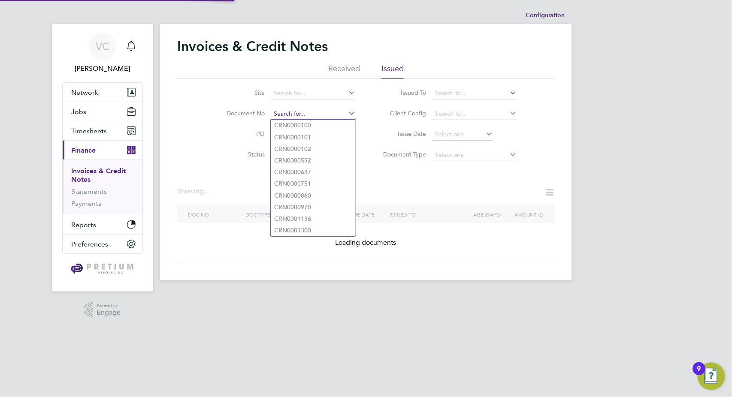
paste input "INV0052578"
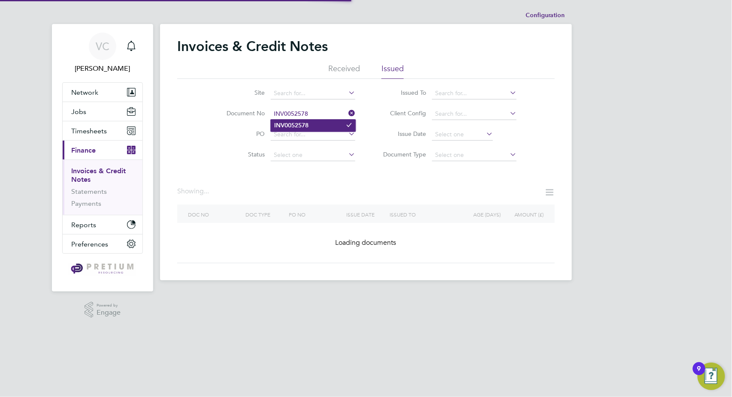
type input "INV0052578"
click at [312, 124] on li "INV0052578" at bounding box center [313, 126] width 85 height 12
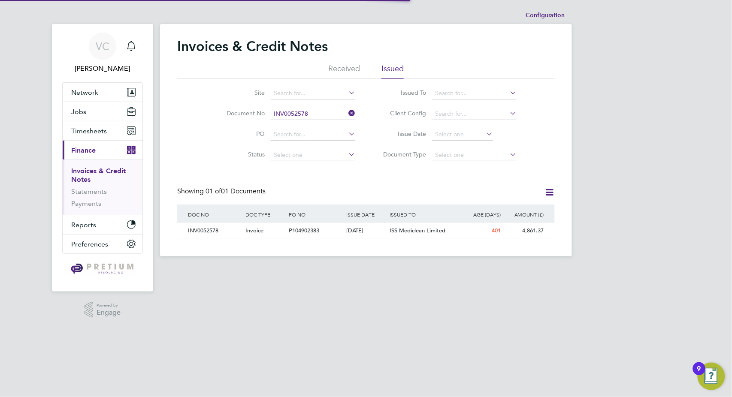
scroll to position [16, 72]
click at [90, 202] on link "Payments" at bounding box center [86, 203] width 30 height 8
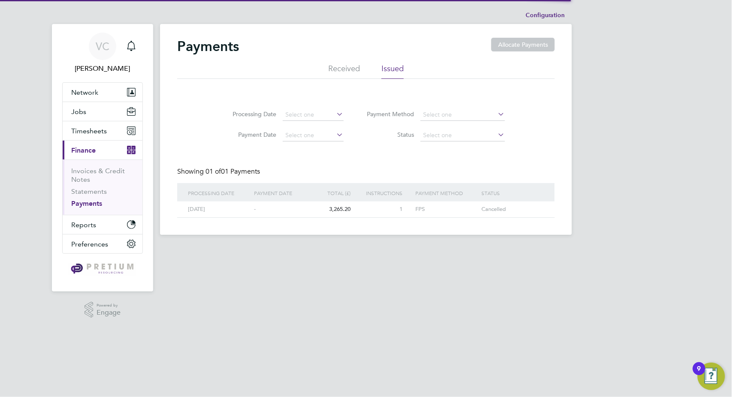
click at [349, 66] on li "Received" at bounding box center [344, 70] width 32 height 15
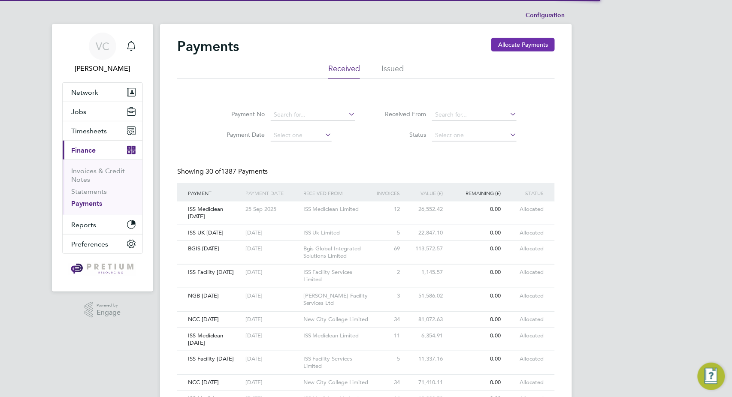
click at [508, 47] on button "Allocate Payments" at bounding box center [522, 45] width 63 height 14
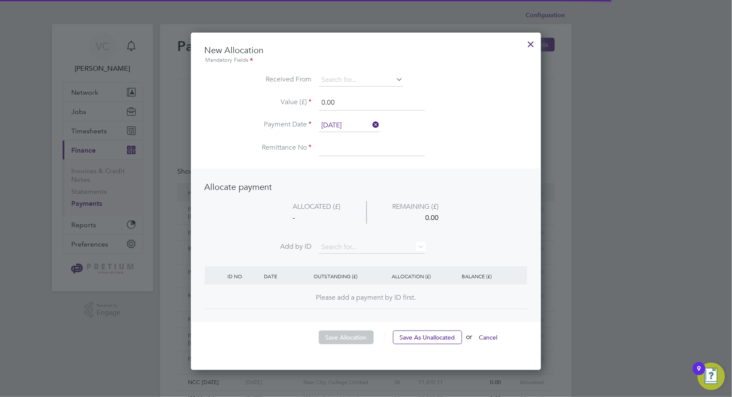
scroll to position [336, 350]
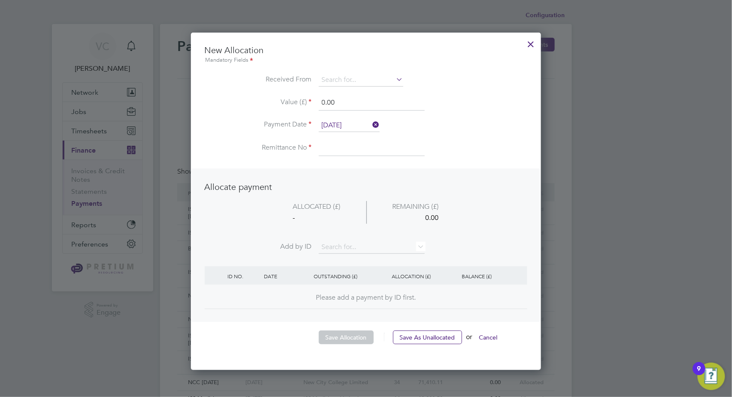
drag, startPoint x: 329, startPoint y: 99, endPoint x: 277, endPoint y: 99, distance: 51.9
click at [277, 99] on li "Value (£) 0.00" at bounding box center [366, 107] width 323 height 24
paste input "INV0052578"
click at [367, 104] on input "INV0052578" at bounding box center [372, 102] width 106 height 15
type input "I"
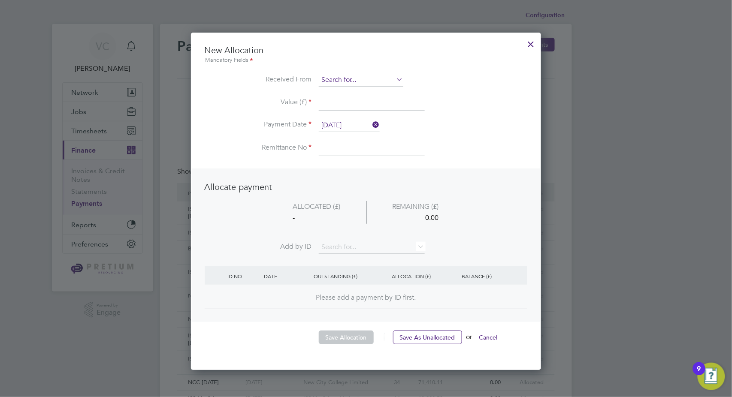
click at [352, 78] on input at bounding box center [361, 80] width 84 height 13
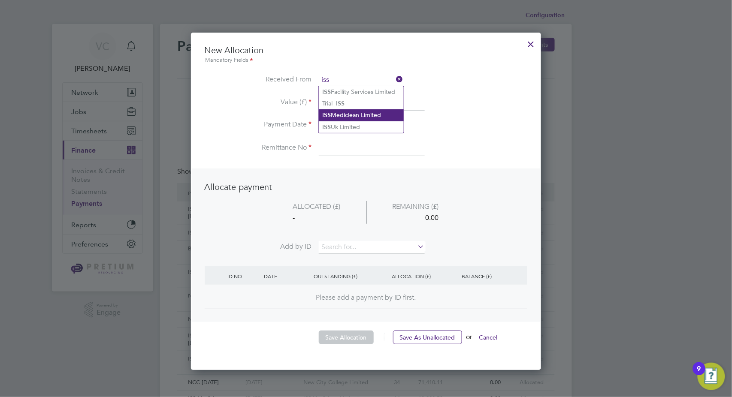
click at [366, 114] on li "ISS Mediclean Limited" at bounding box center [361, 115] width 85 height 12
type input "ISS Mediclean Limited"
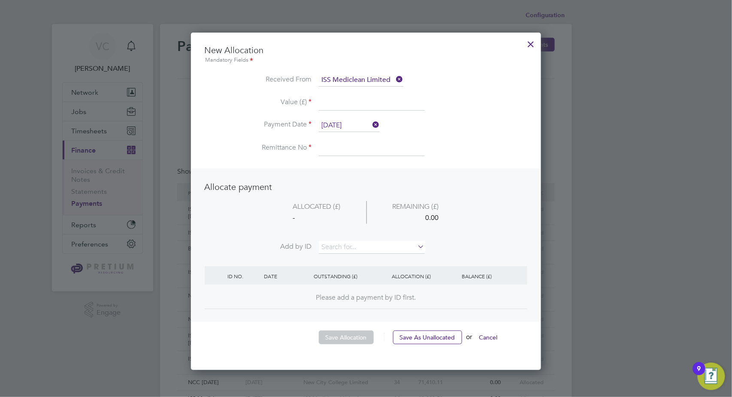
click at [353, 103] on input at bounding box center [372, 102] width 106 height 15
type input "4861.37"
click at [311, 121] on label "Payment Date" at bounding box center [258, 124] width 107 height 9
drag, startPoint x: 346, startPoint y: 123, endPoint x: 348, endPoint y: 129, distance: 6.8
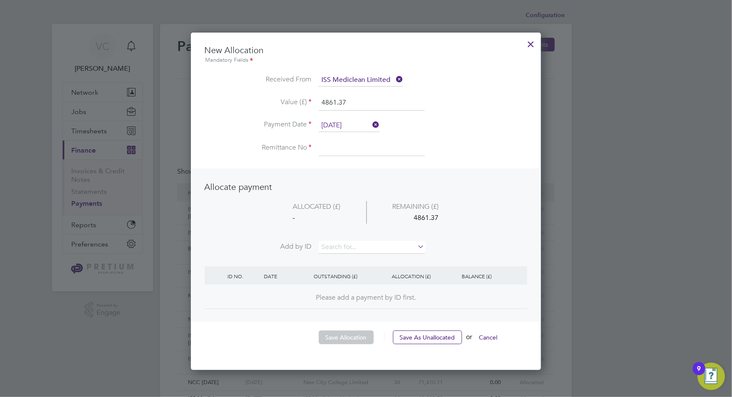
click at [347, 123] on input "26 Sep 2025" at bounding box center [349, 125] width 61 height 13
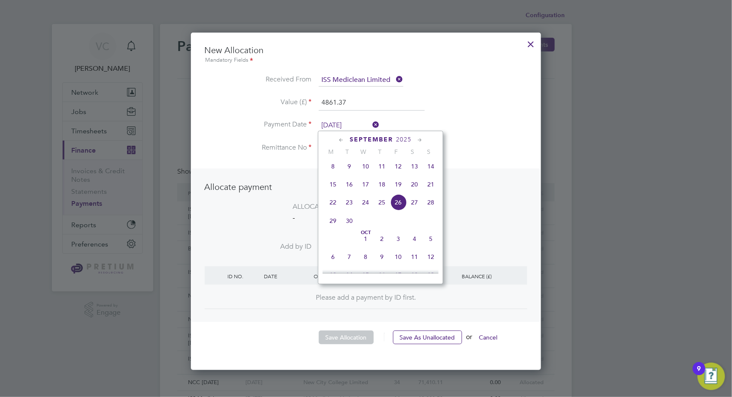
click at [333, 228] on span "29" at bounding box center [333, 221] width 16 height 16
type input "[DATE]"
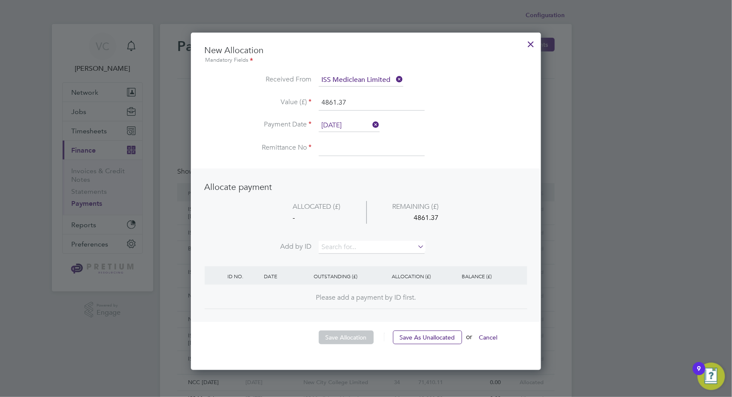
click at [339, 145] on input at bounding box center [372, 148] width 106 height 15
type input "ISS Facility [DATE]"
click at [334, 246] on input at bounding box center [372, 247] width 106 height 13
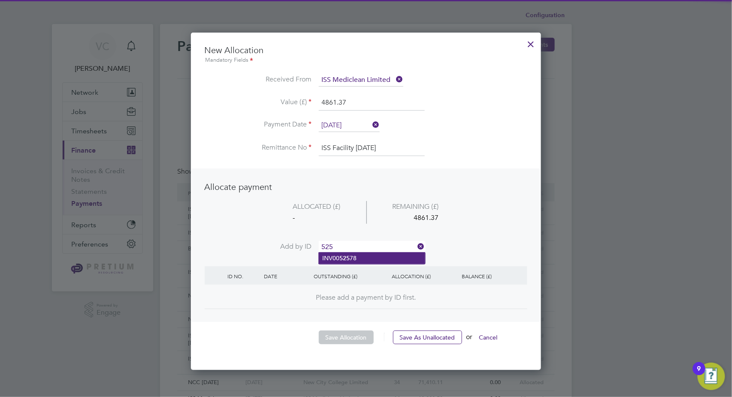
type input "525"
click at [353, 260] on li "INV00 525 78" at bounding box center [372, 259] width 106 height 12
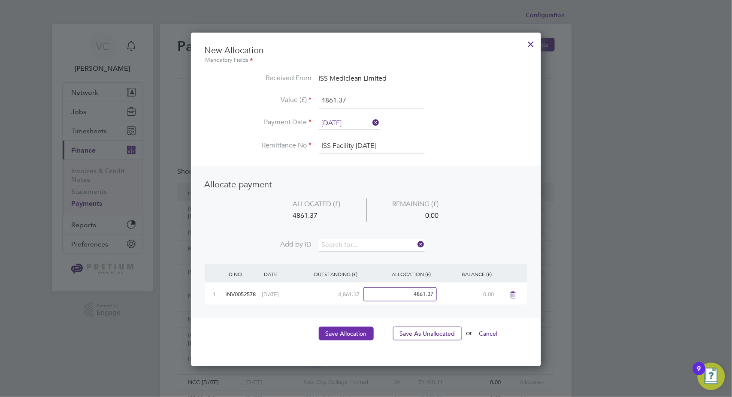
click at [348, 335] on button "Save Allocation" at bounding box center [346, 334] width 55 height 14
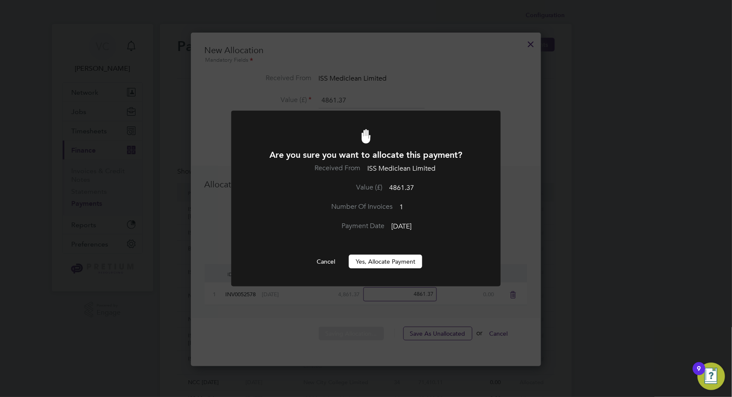
click at [371, 262] on button "Yes, Allocate Payment" at bounding box center [385, 262] width 73 height 14
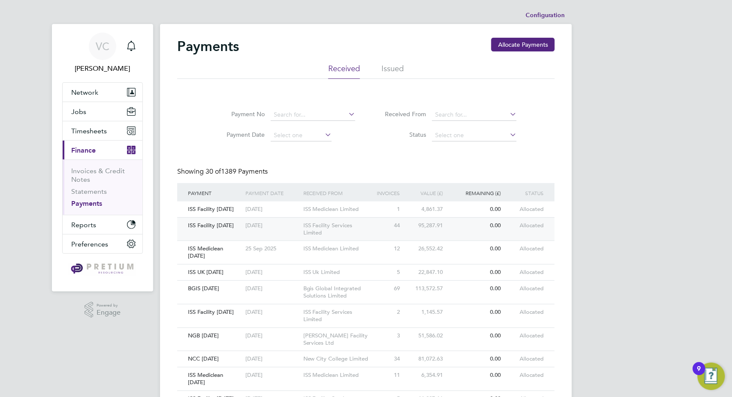
click at [364, 230] on div "ISS Facility Services Limited" at bounding box center [337, 229] width 72 height 23
click at [377, 211] on div "1" at bounding box center [387, 210] width 29 height 16
click at [100, 190] on link "Statements" at bounding box center [89, 191] width 36 height 8
click at [377, 260] on div "ISS Mediclean 25.09.25 [DATE] ISS Mediclean Limited 12 26,552.42 0.00 allocated" at bounding box center [365, 253] width 377 height 24
click at [371, 250] on div "ISS Mediclean Limited" at bounding box center [337, 249] width 72 height 16
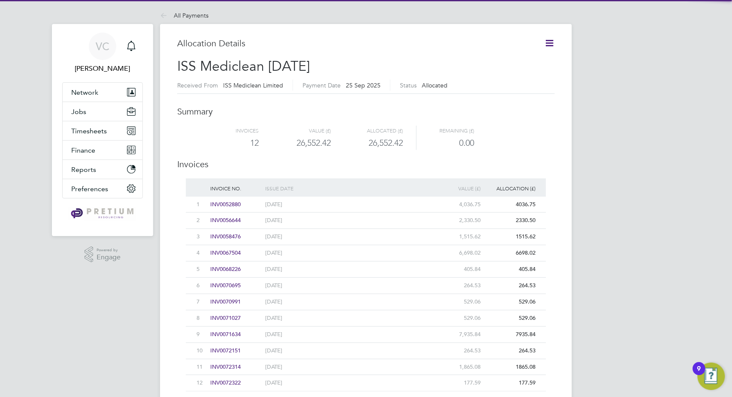
click at [548, 39] on icon at bounding box center [549, 43] width 11 height 11
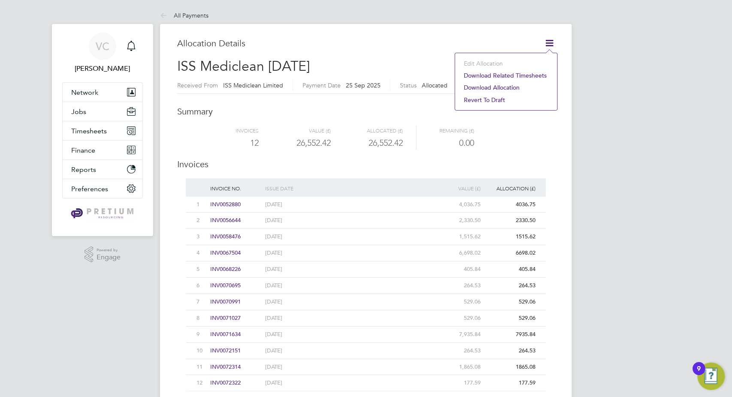
click at [508, 73] on li "Download related timesheets" at bounding box center [506, 75] width 94 height 12
click at [552, 43] on icon at bounding box center [549, 43] width 11 height 11
click at [519, 73] on li "Download related timesheets" at bounding box center [506, 75] width 94 height 12
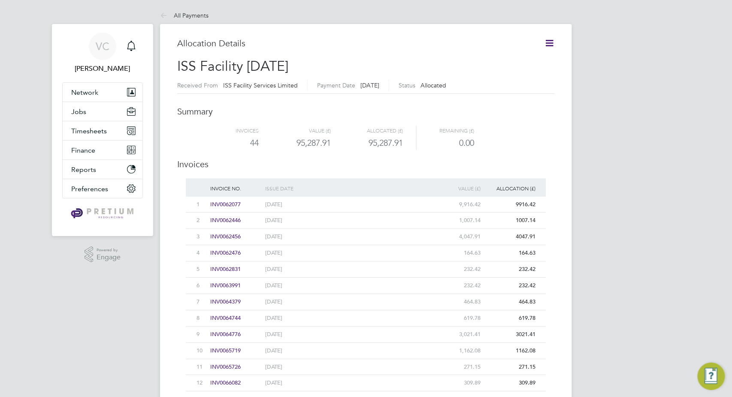
click at [549, 43] on icon at bounding box center [549, 43] width 11 height 11
click at [514, 76] on li "Download related timesheets" at bounding box center [506, 75] width 94 height 12
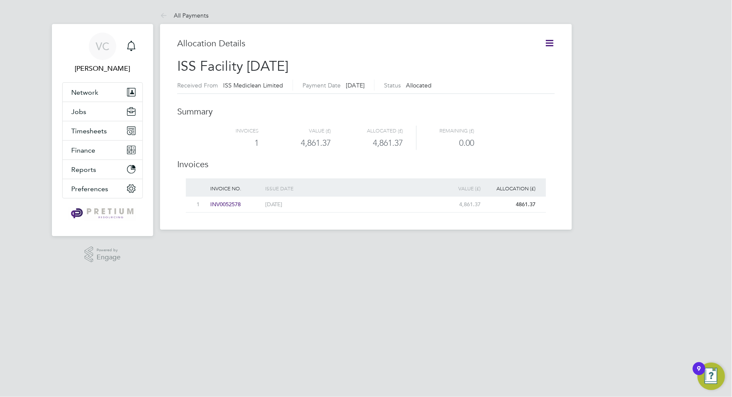
click at [546, 39] on icon at bounding box center [549, 43] width 11 height 11
click at [515, 76] on li "Download related timesheets" at bounding box center [506, 75] width 94 height 12
